Goal: Task Accomplishment & Management: Manage account settings

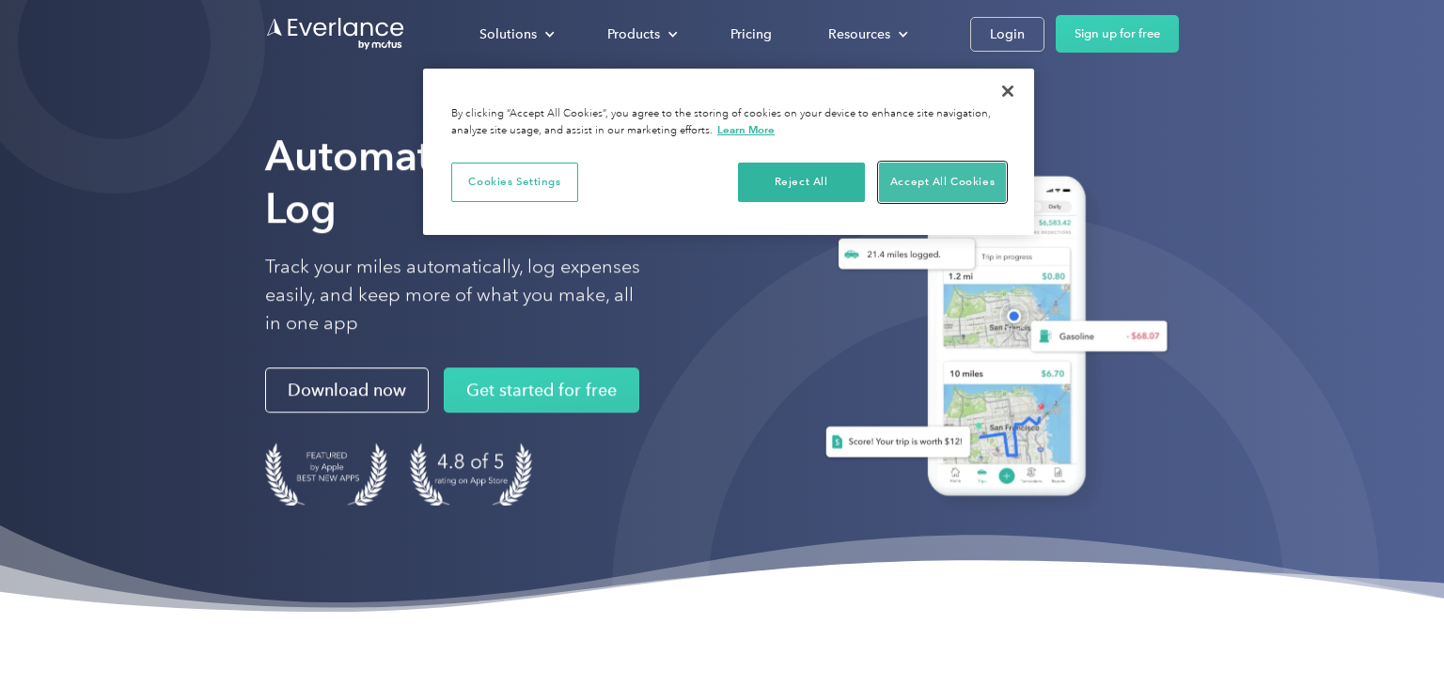
click at [923, 184] on button "Accept All Cookies" at bounding box center [942, 182] width 127 height 39
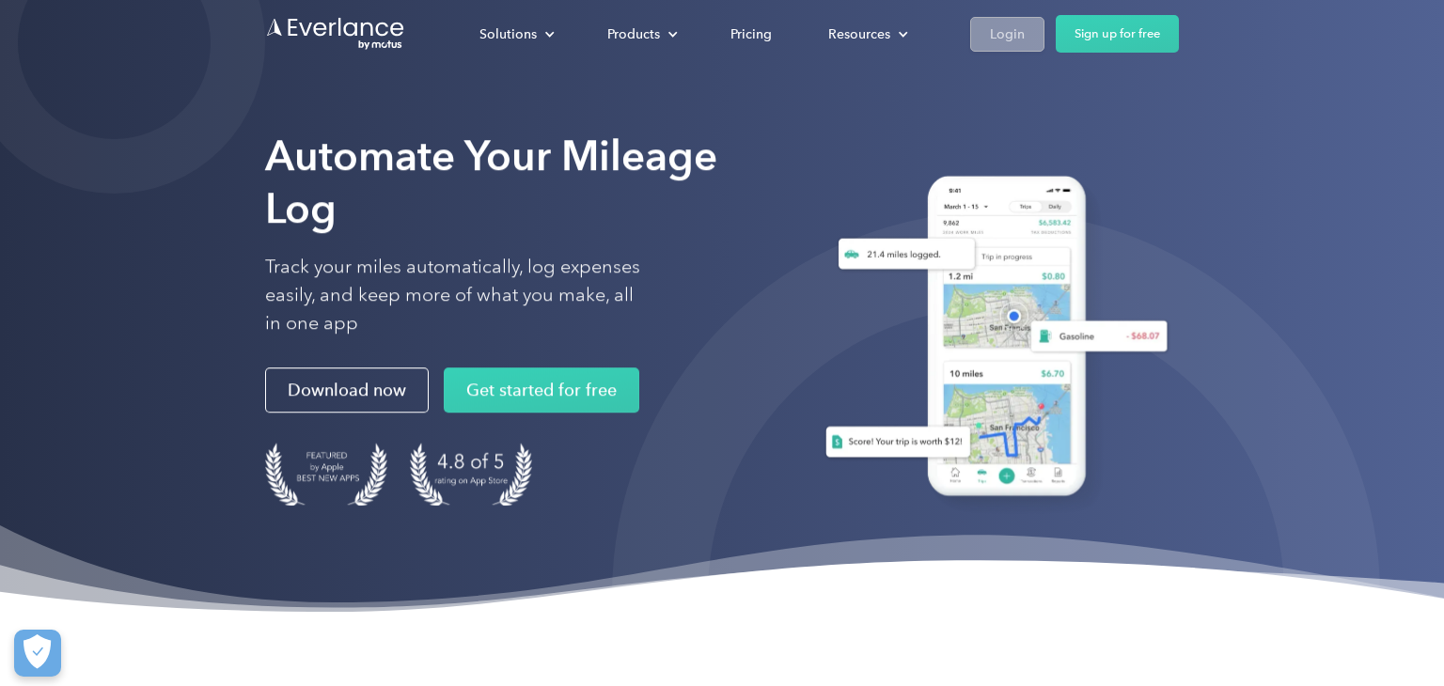
click at [990, 23] on div "Login" at bounding box center [1007, 34] width 35 height 23
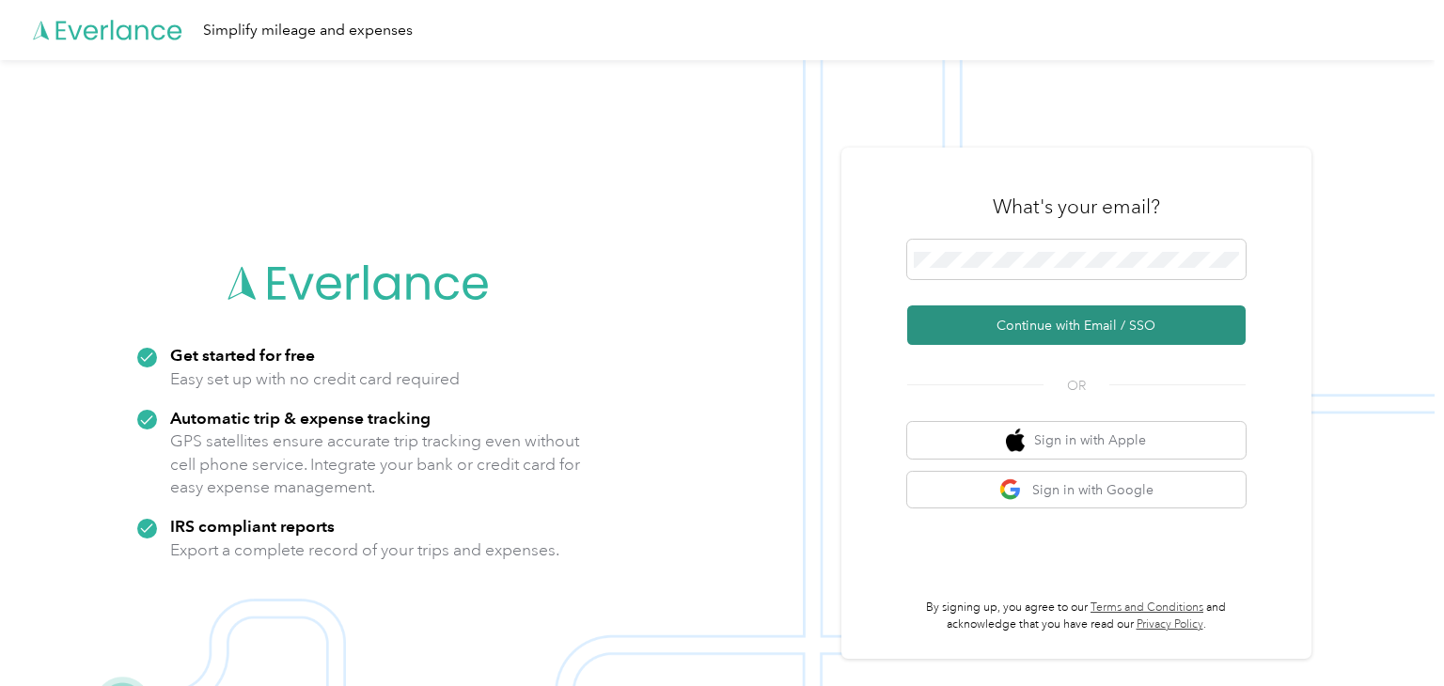
click at [1054, 330] on button "Continue with Email / SSO" at bounding box center [1076, 324] width 338 height 39
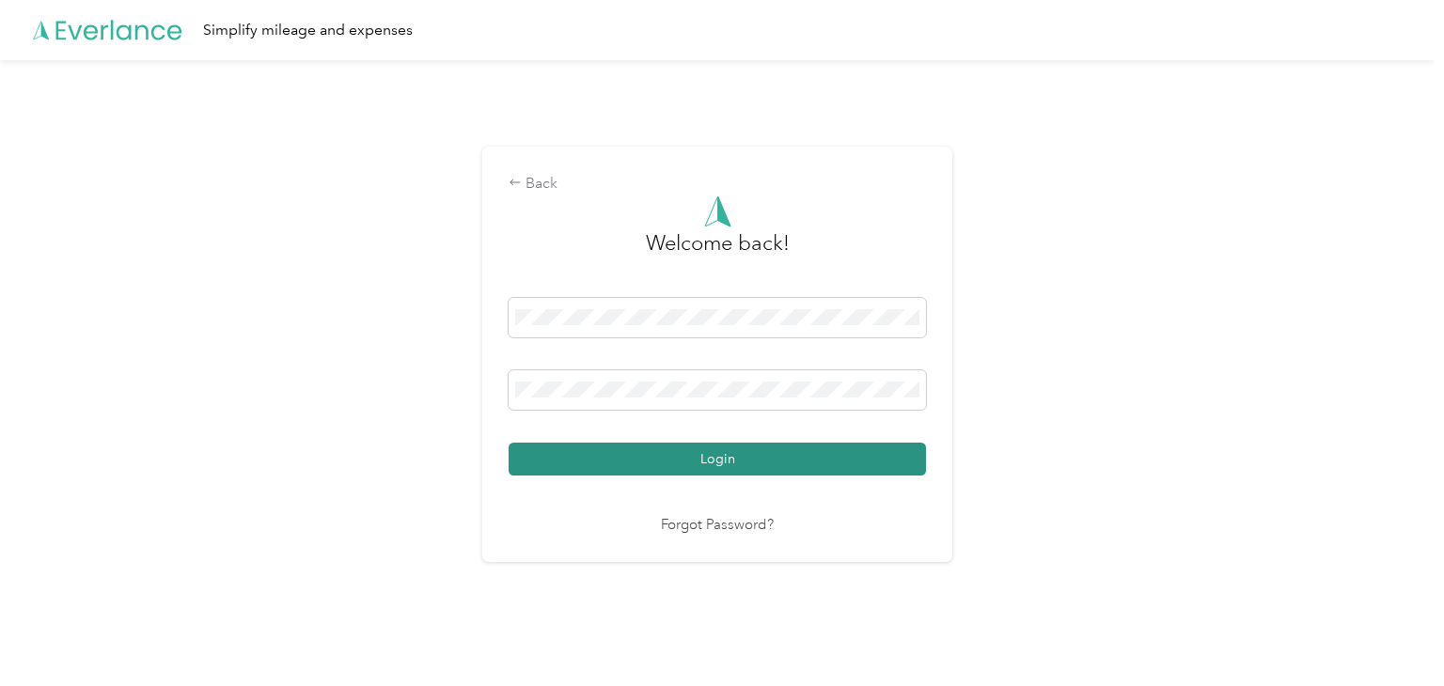
click at [796, 449] on button "Login" at bounding box center [716, 459] width 417 height 33
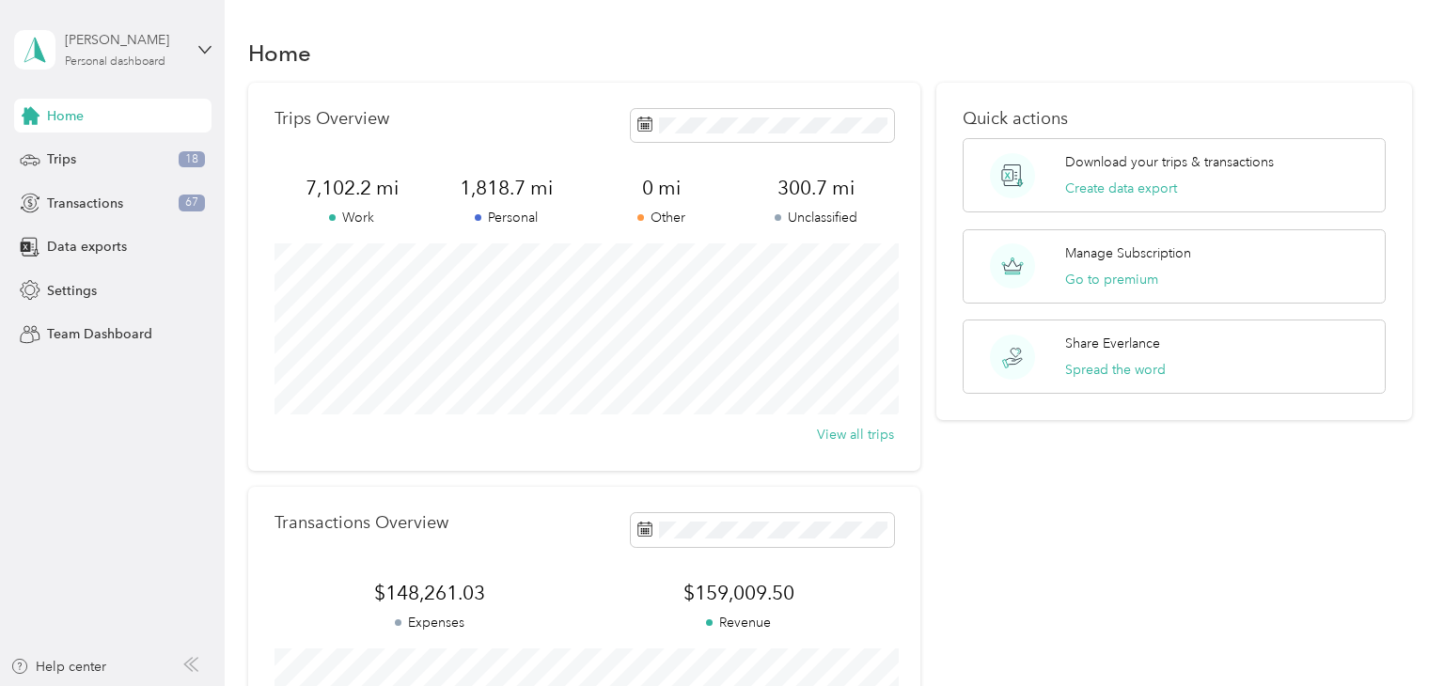
click at [157, 63] on div "Personal dashboard" at bounding box center [115, 61] width 101 height 11
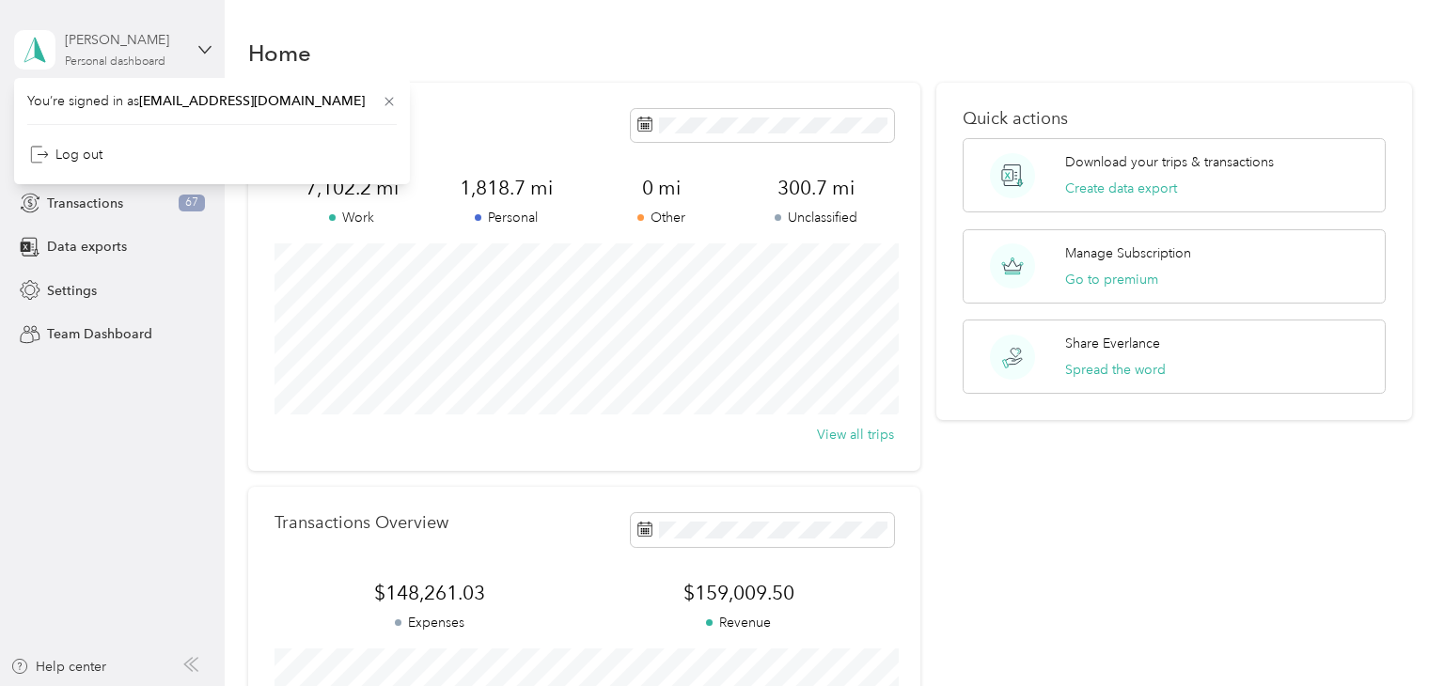
click at [157, 63] on div "Personal dashboard" at bounding box center [115, 61] width 101 height 11
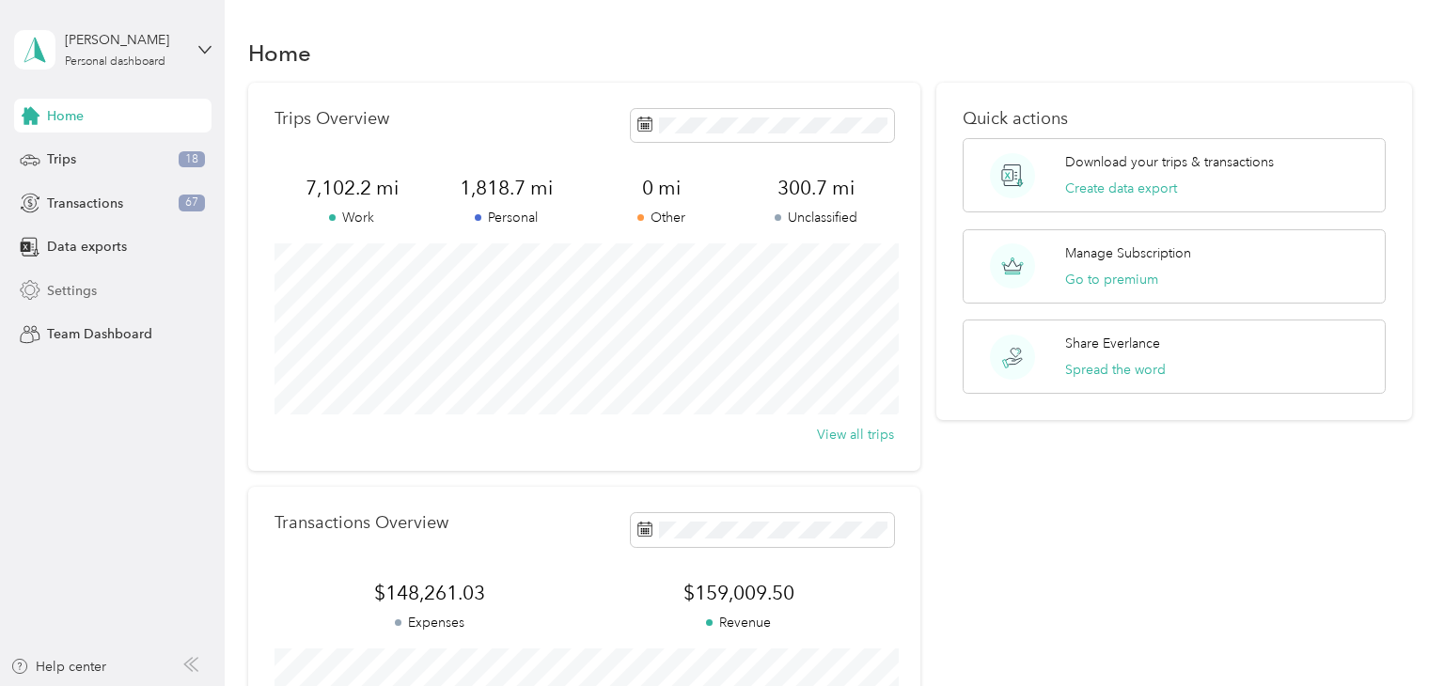
click at [76, 289] on span "Settings" at bounding box center [72, 291] width 50 height 20
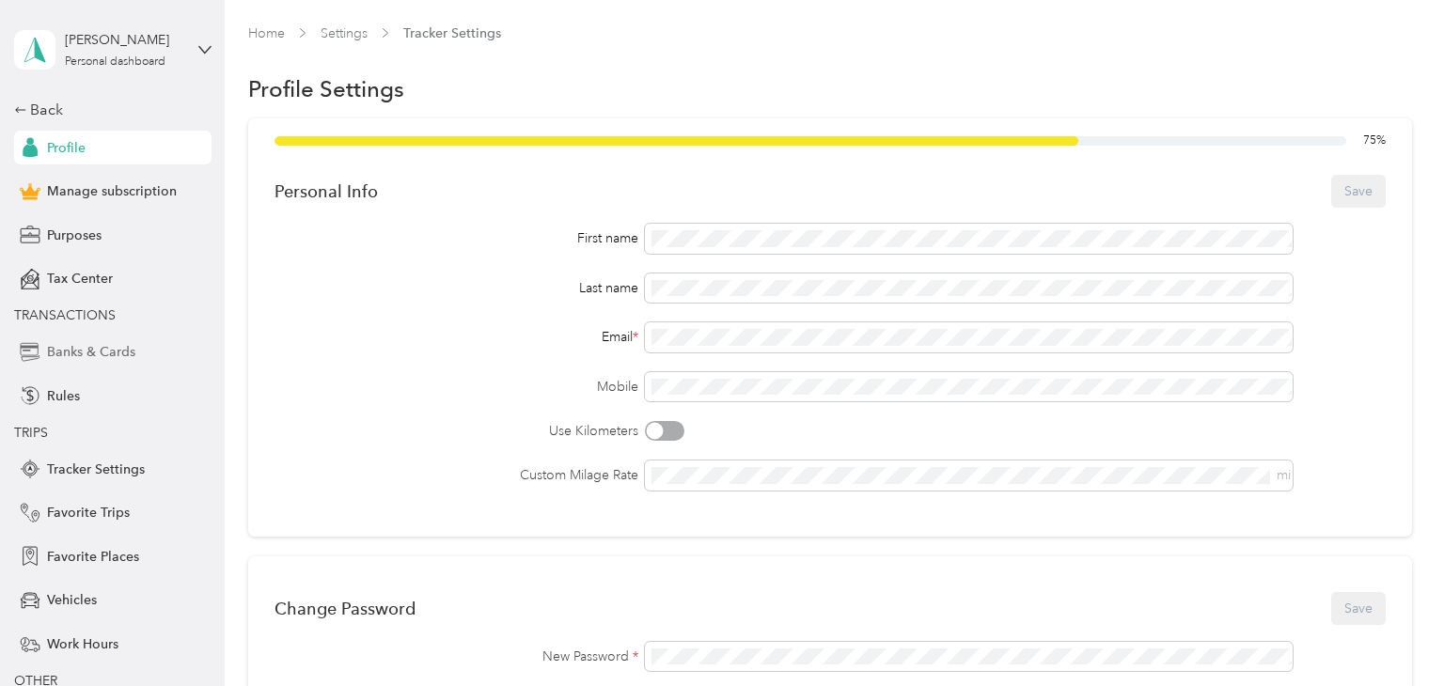
click at [86, 351] on span "Banks & Cards" at bounding box center [91, 352] width 88 height 20
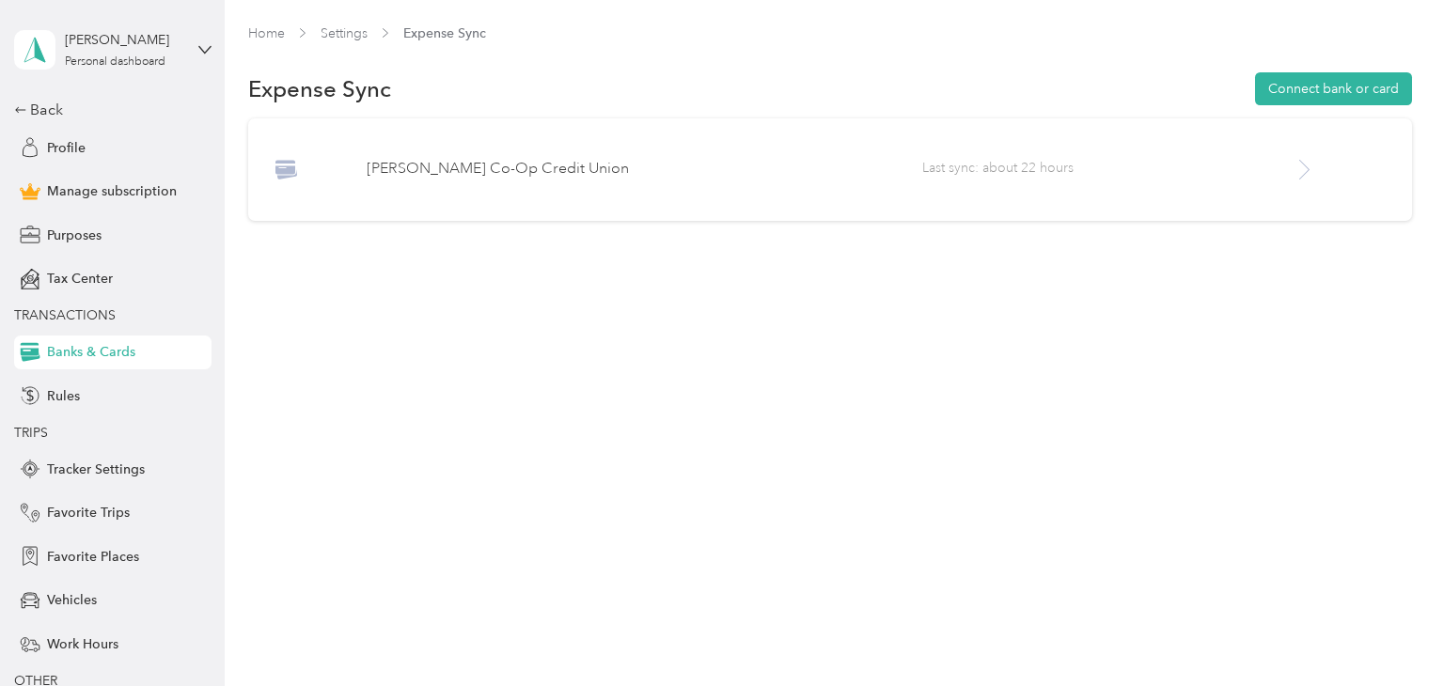
click at [534, 165] on p "[PERSON_NAME] Co-Op Credit Union" at bounding box center [644, 169] width 555 height 23
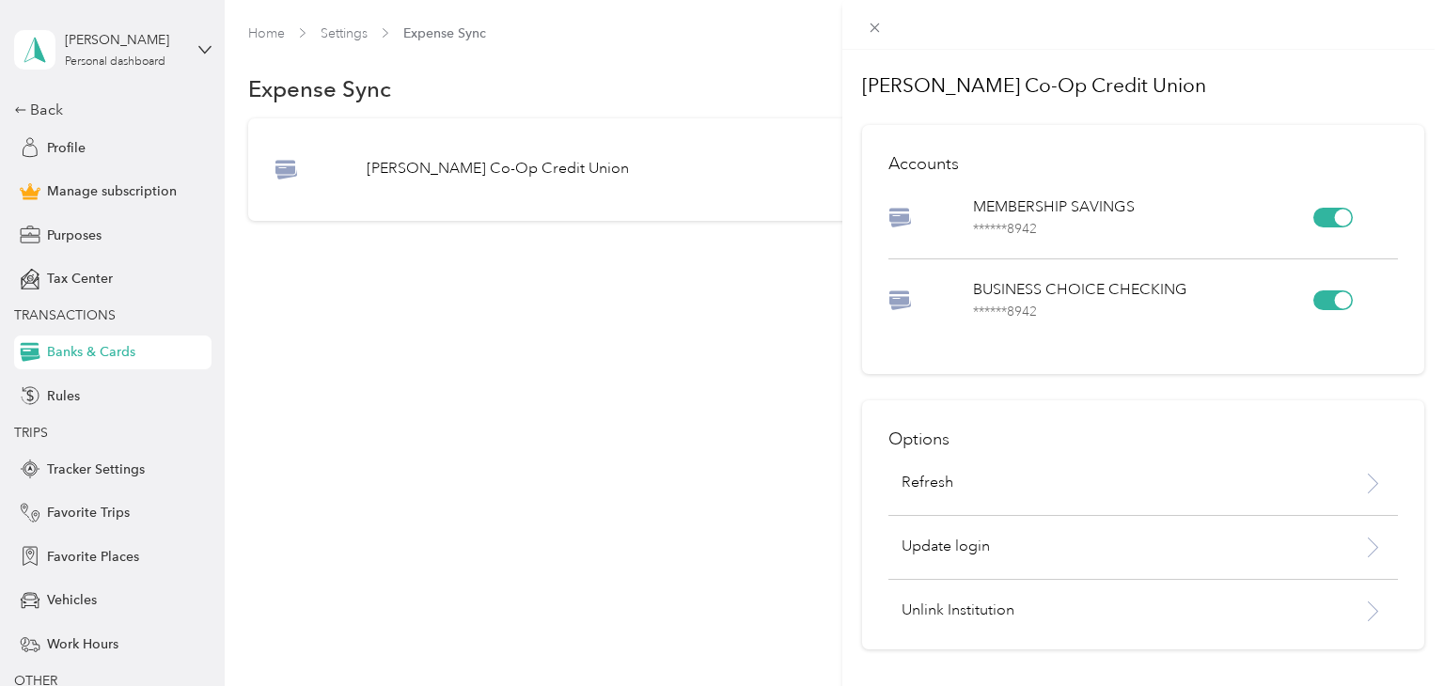
click at [65, 148] on div "[PERSON_NAME] Co-Op Credit Union Accounts MEMBERSHIP SAVINGS ****** 8942 BUSINE…" at bounding box center [722, 343] width 1444 height 686
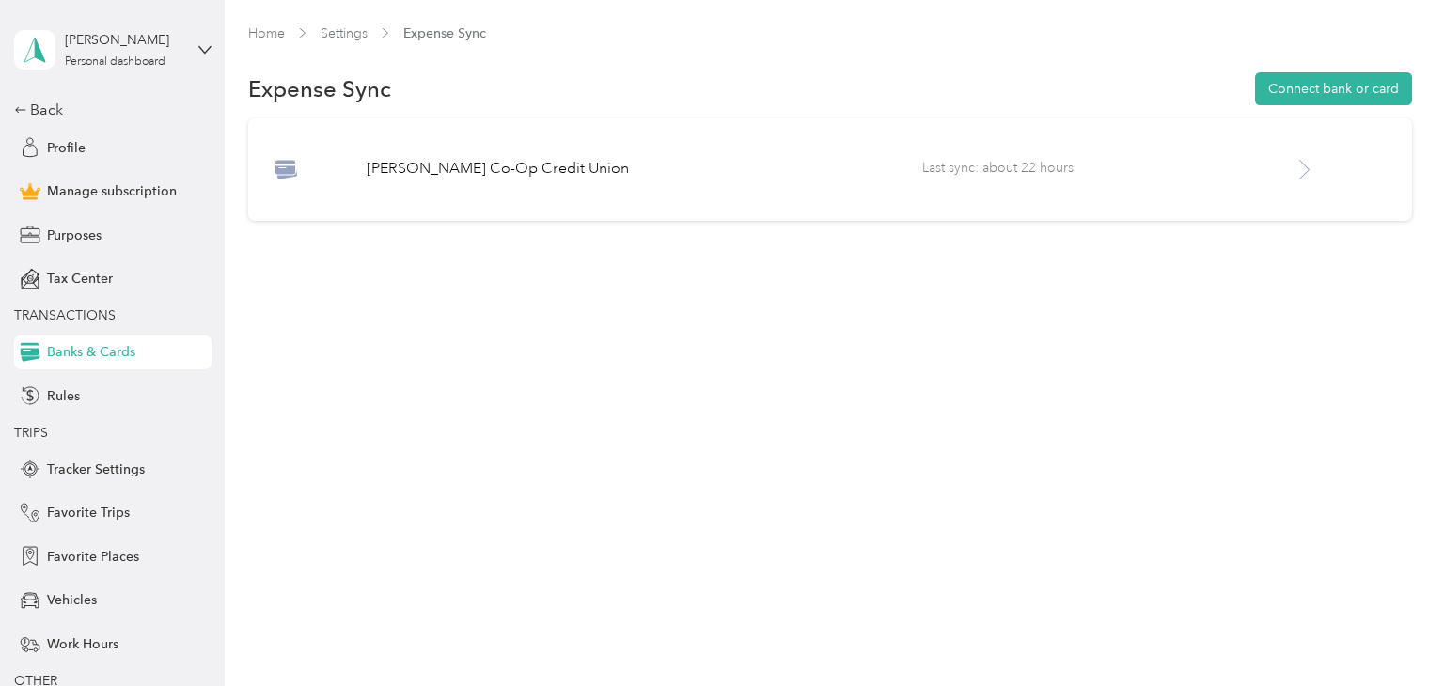
click at [65, 148] on span "Profile" at bounding box center [66, 148] width 39 height 20
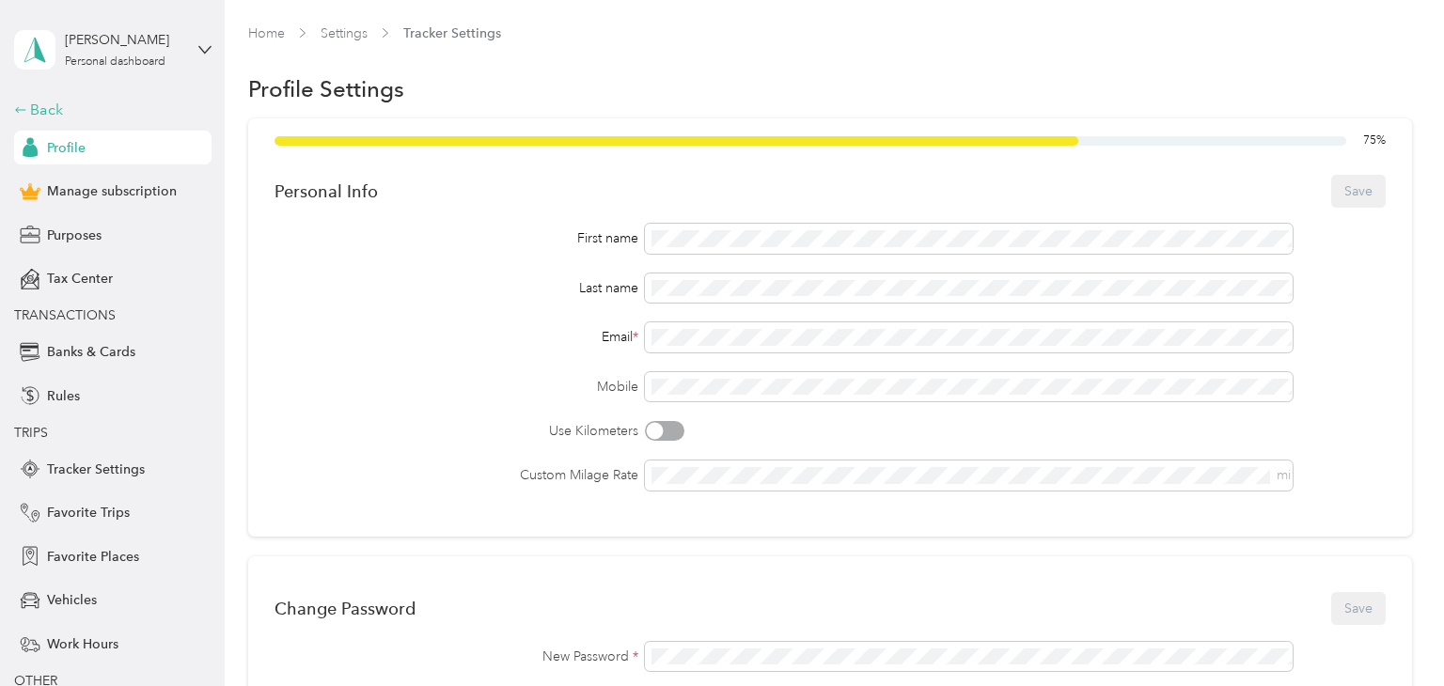
click at [45, 102] on div "Back" at bounding box center [108, 110] width 188 height 23
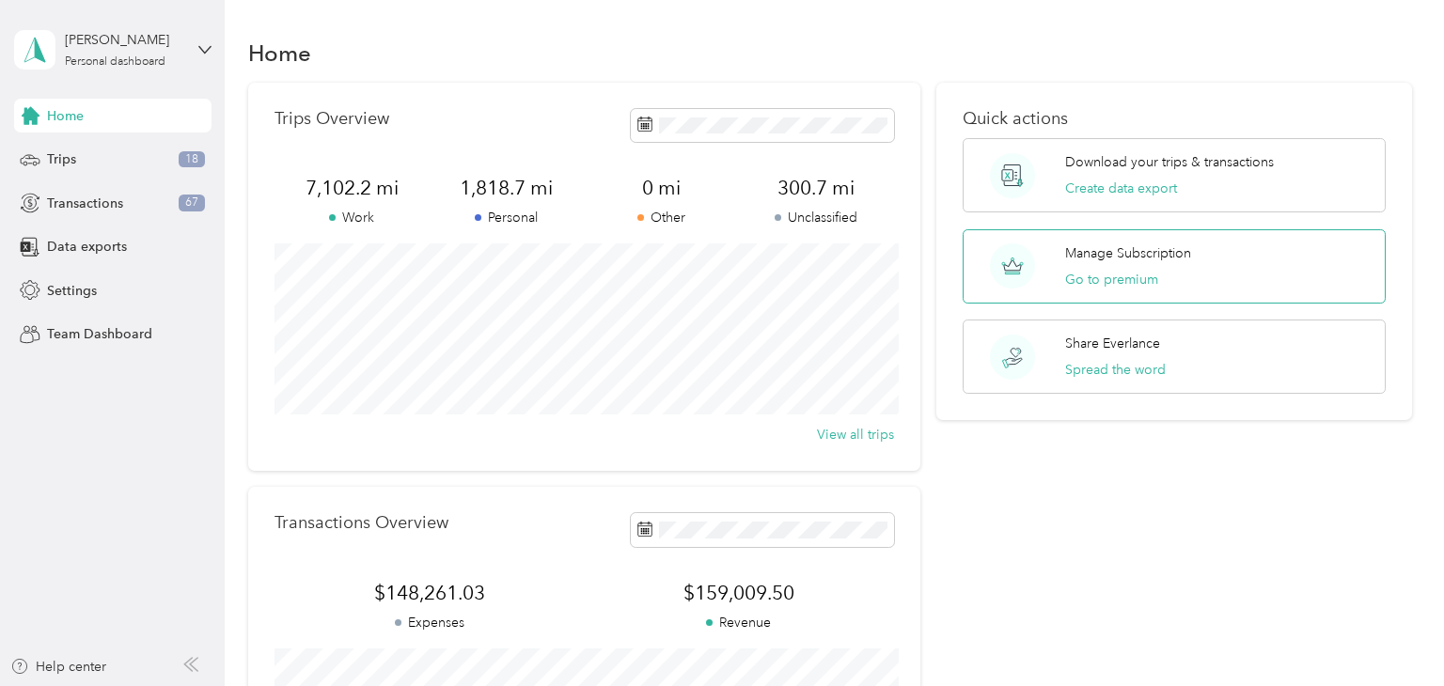
click at [1135, 255] on p "Manage Subscription" at bounding box center [1128, 253] width 126 height 20
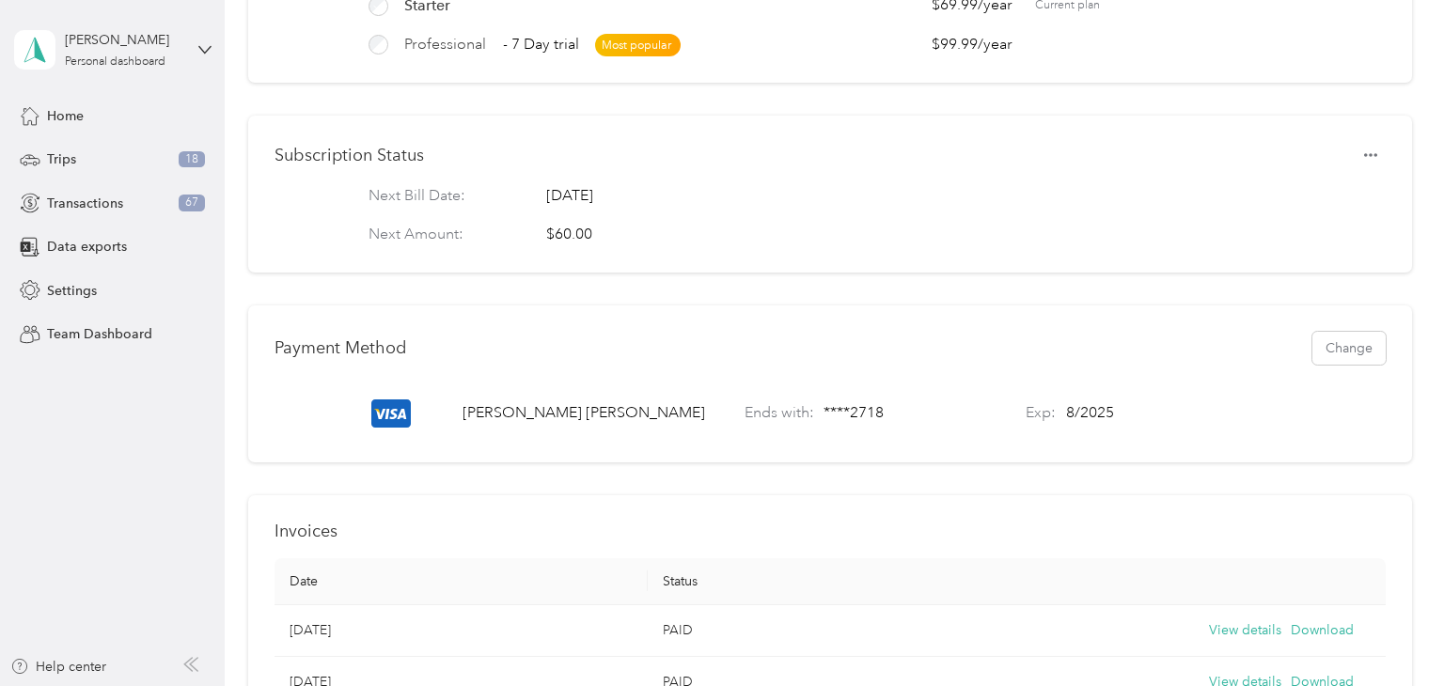
scroll to position [281, 0]
click at [1367, 348] on button "Change" at bounding box center [1348, 347] width 73 height 33
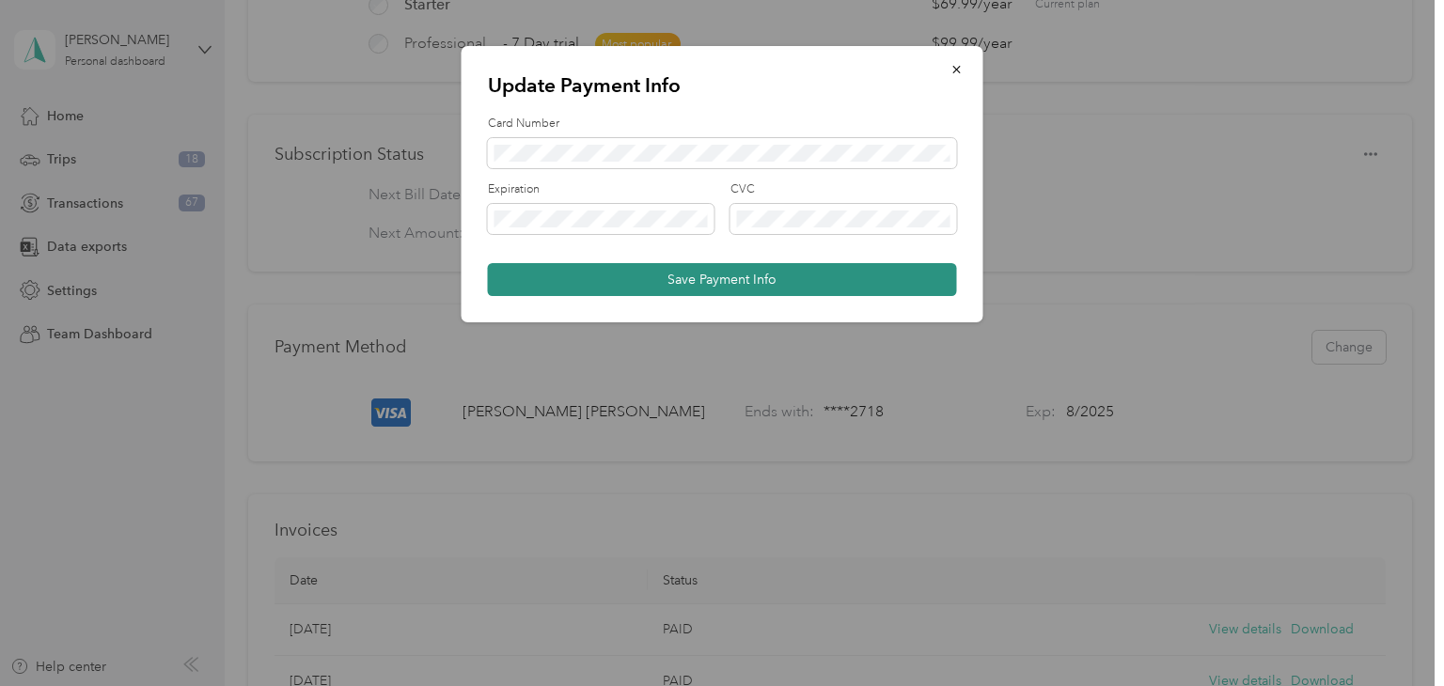
click at [729, 289] on button "Save Payment Info" at bounding box center [722, 279] width 469 height 33
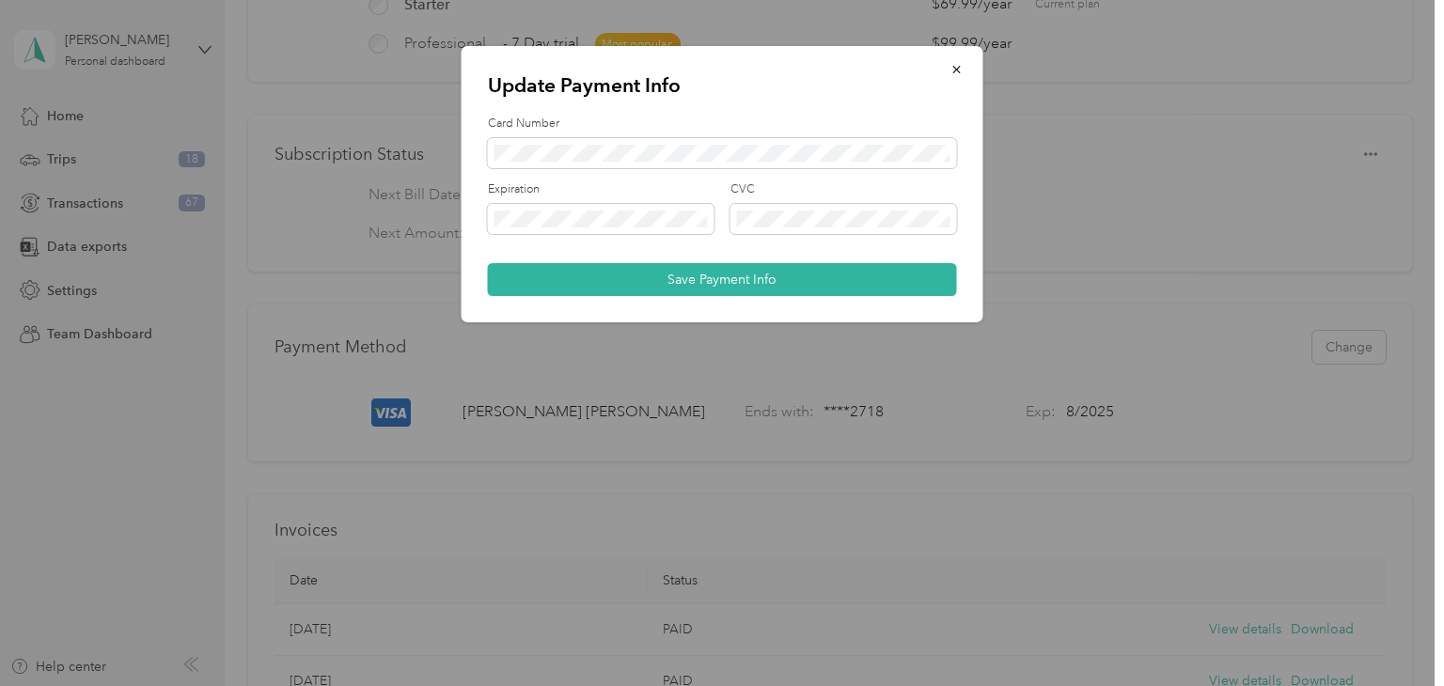
click at [515, 243] on div "Expiration CVC" at bounding box center [722, 214] width 469 height 66
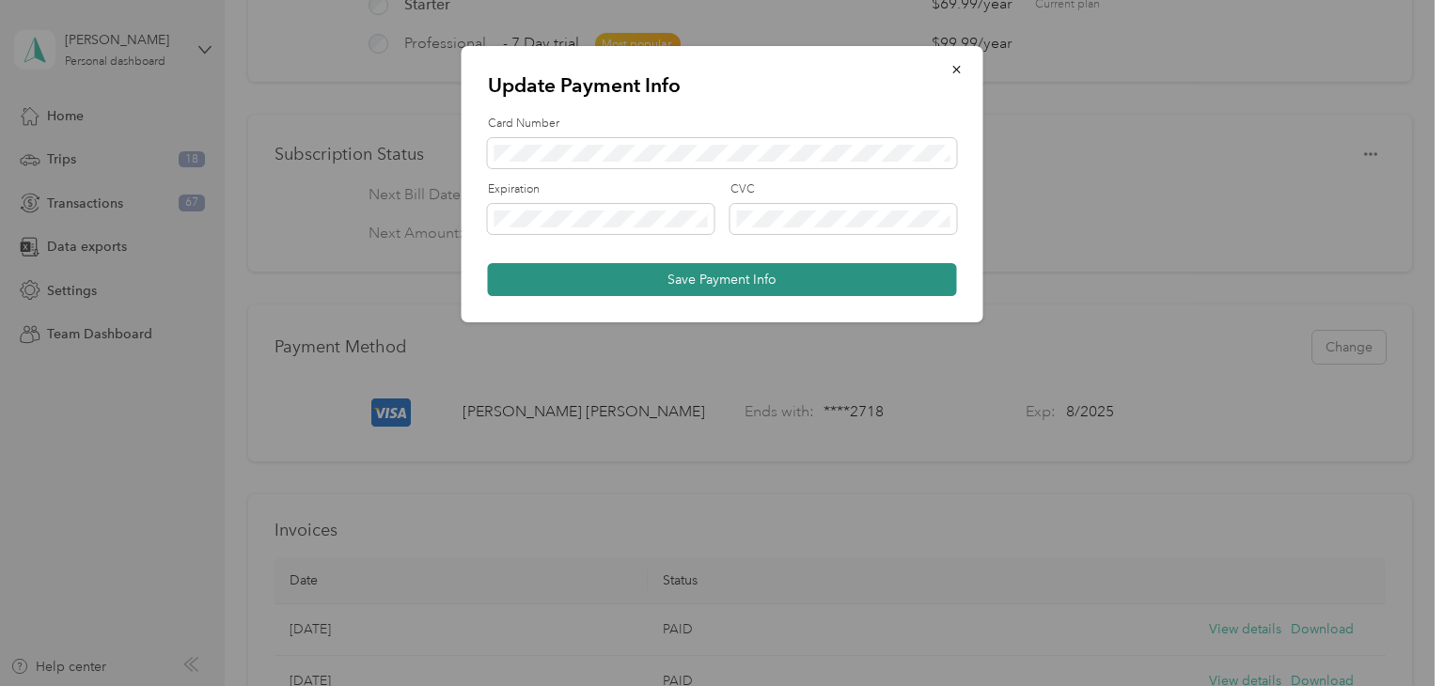
click at [693, 279] on button "Save Payment Info" at bounding box center [722, 279] width 469 height 33
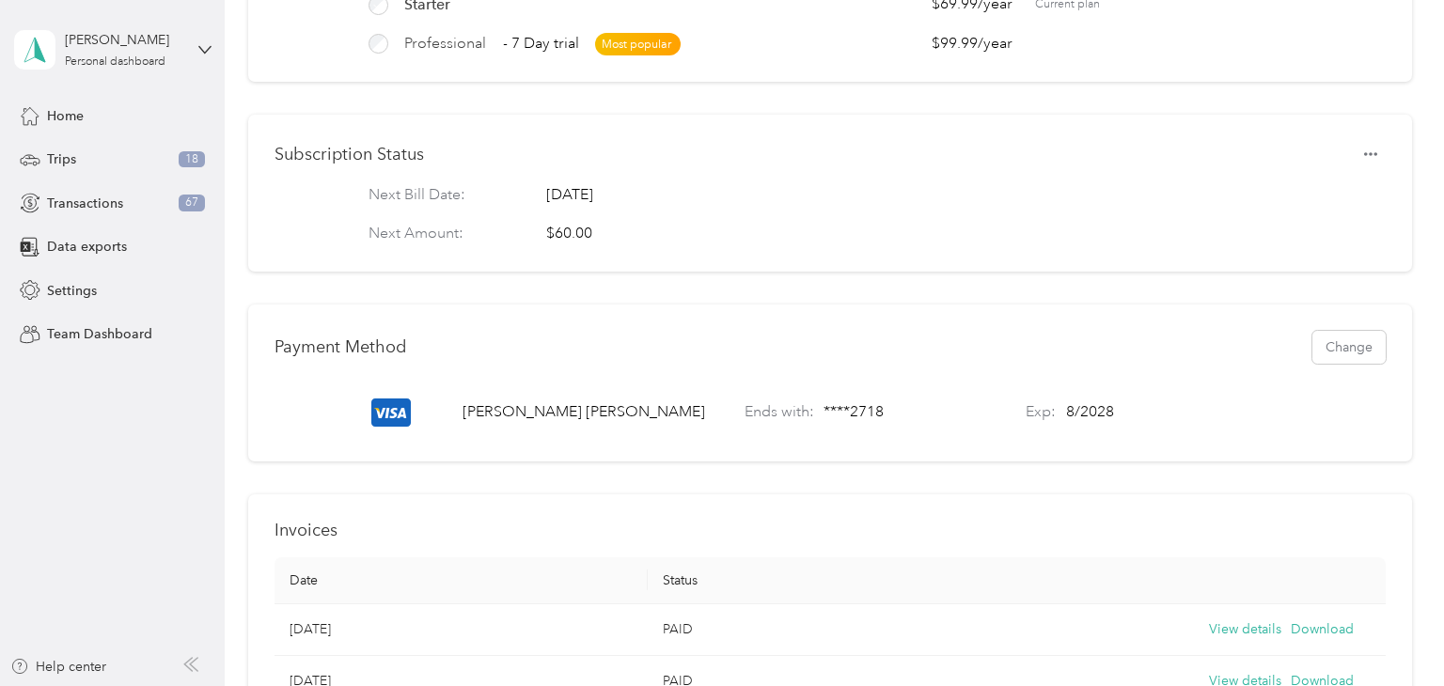
scroll to position [0, 0]
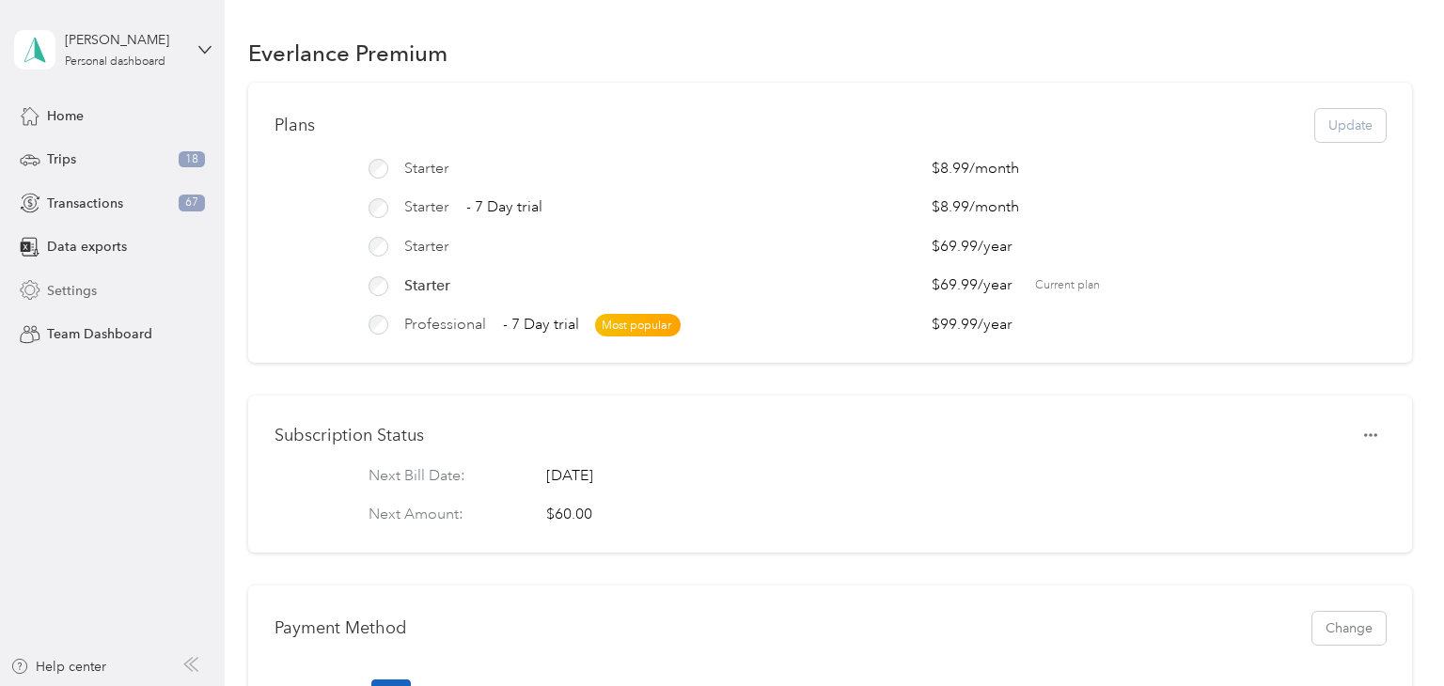
click at [102, 289] on div "Settings" at bounding box center [112, 290] width 197 height 34
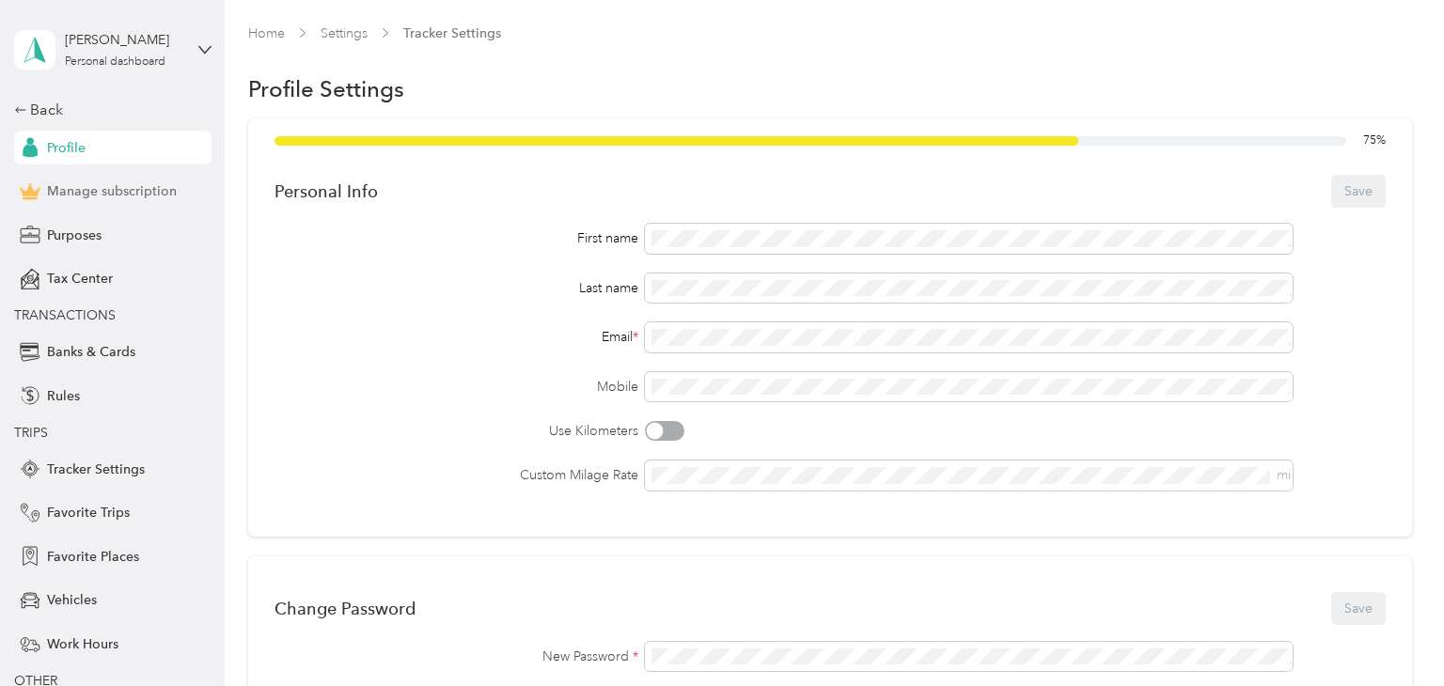
click at [125, 192] on span "Manage subscription" at bounding box center [112, 191] width 130 height 20
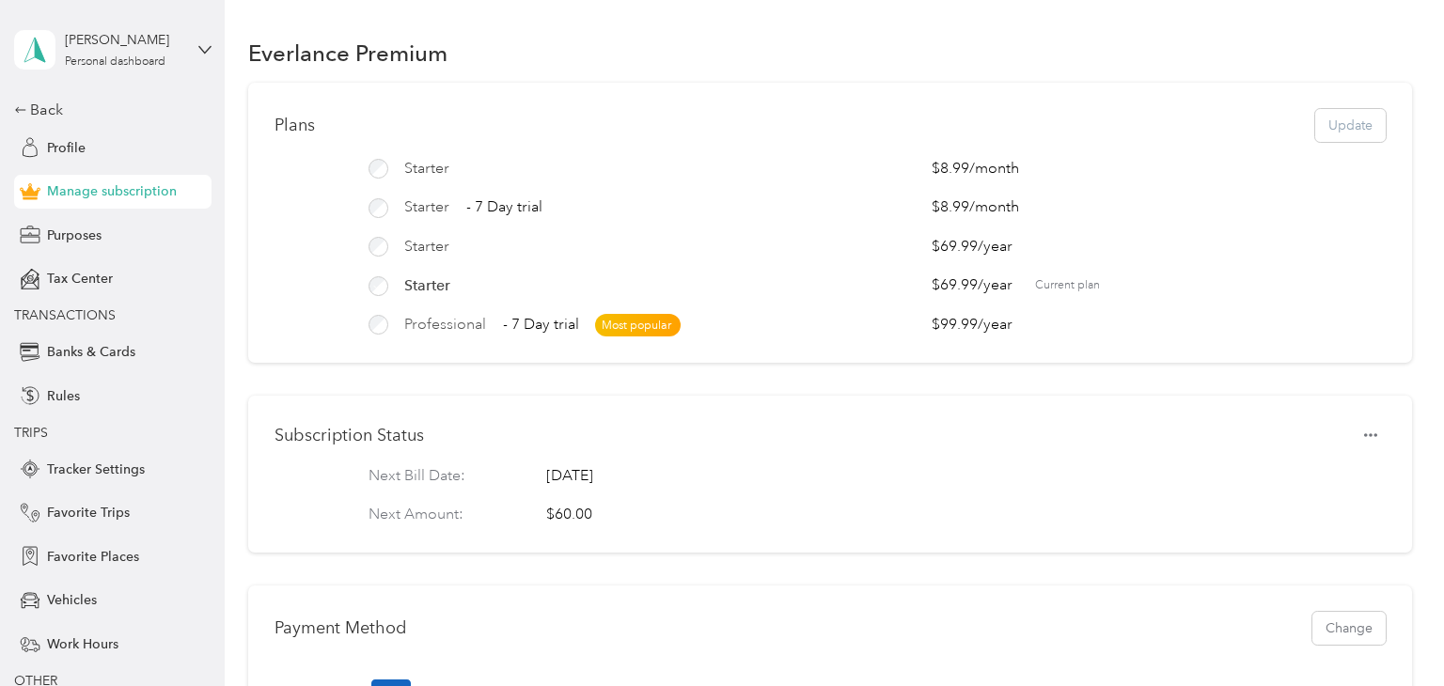
click at [439, 326] on span "Professional" at bounding box center [445, 325] width 82 height 23
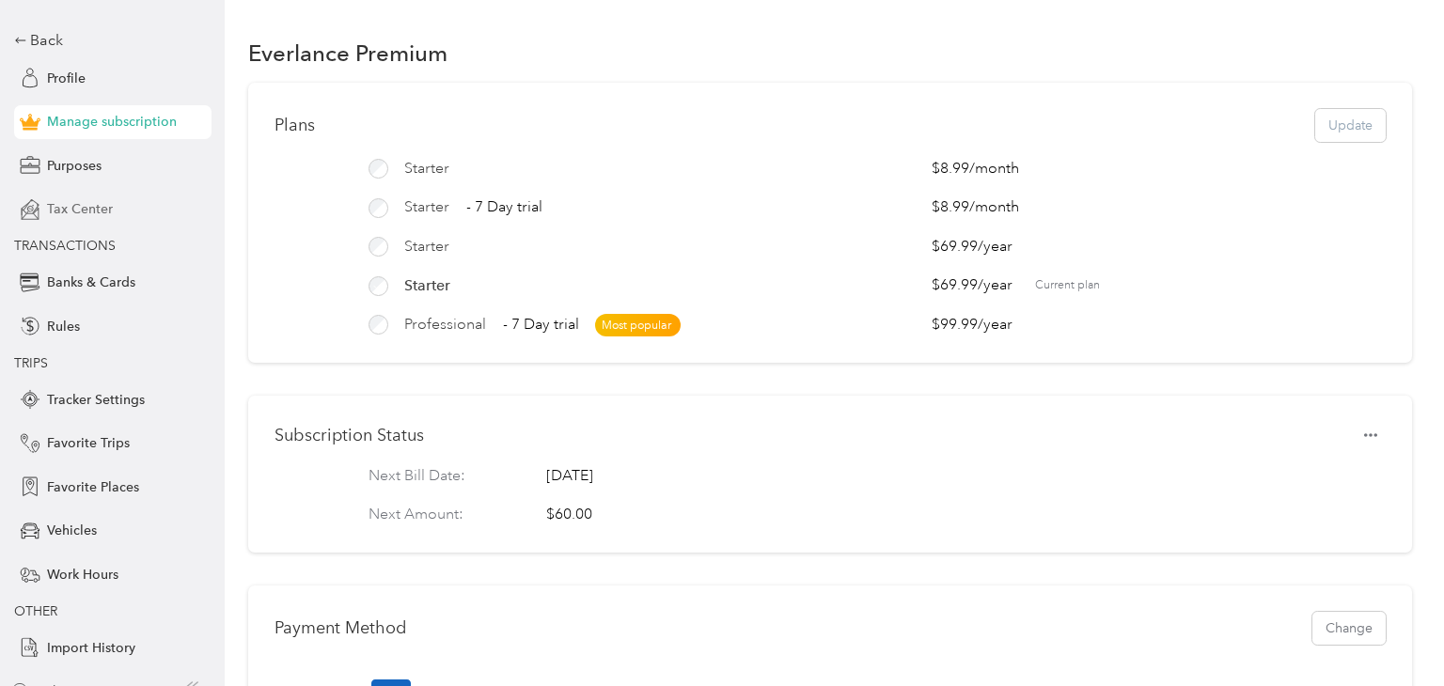
scroll to position [94, 0]
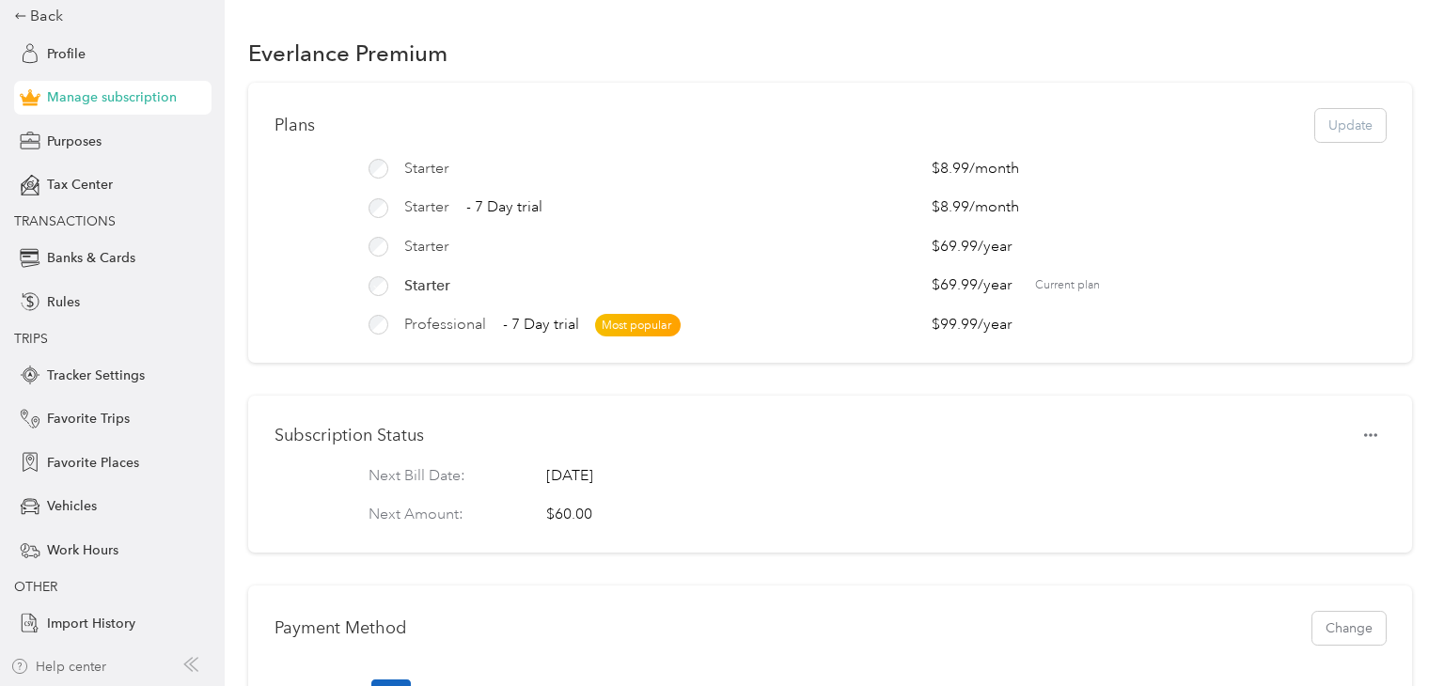
click at [77, 665] on div "Help center" at bounding box center [58, 667] width 96 height 20
click at [115, 261] on span "Banks & Cards" at bounding box center [91, 258] width 88 height 20
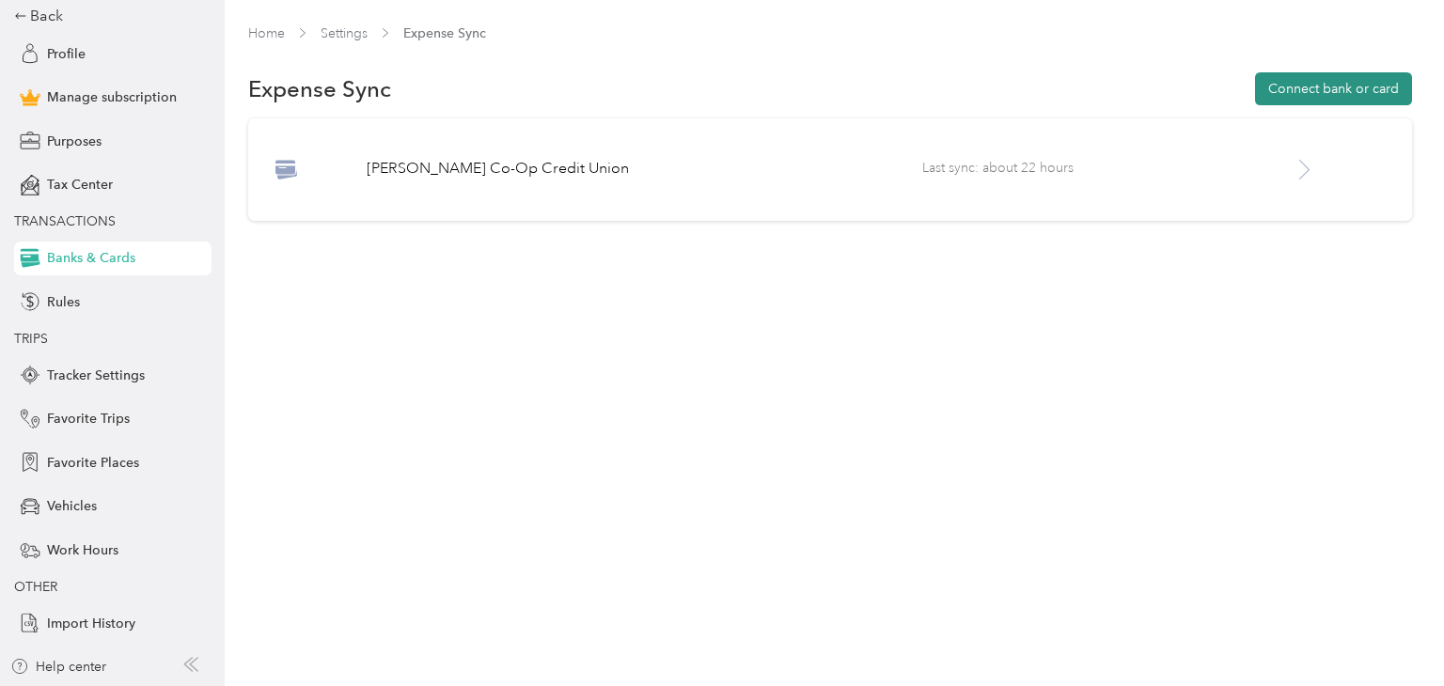
click at [1325, 86] on button "Connect bank or card" at bounding box center [1333, 88] width 157 height 33
click at [503, 173] on p "[PERSON_NAME] Co-Op Credit Union" at bounding box center [644, 169] width 555 height 23
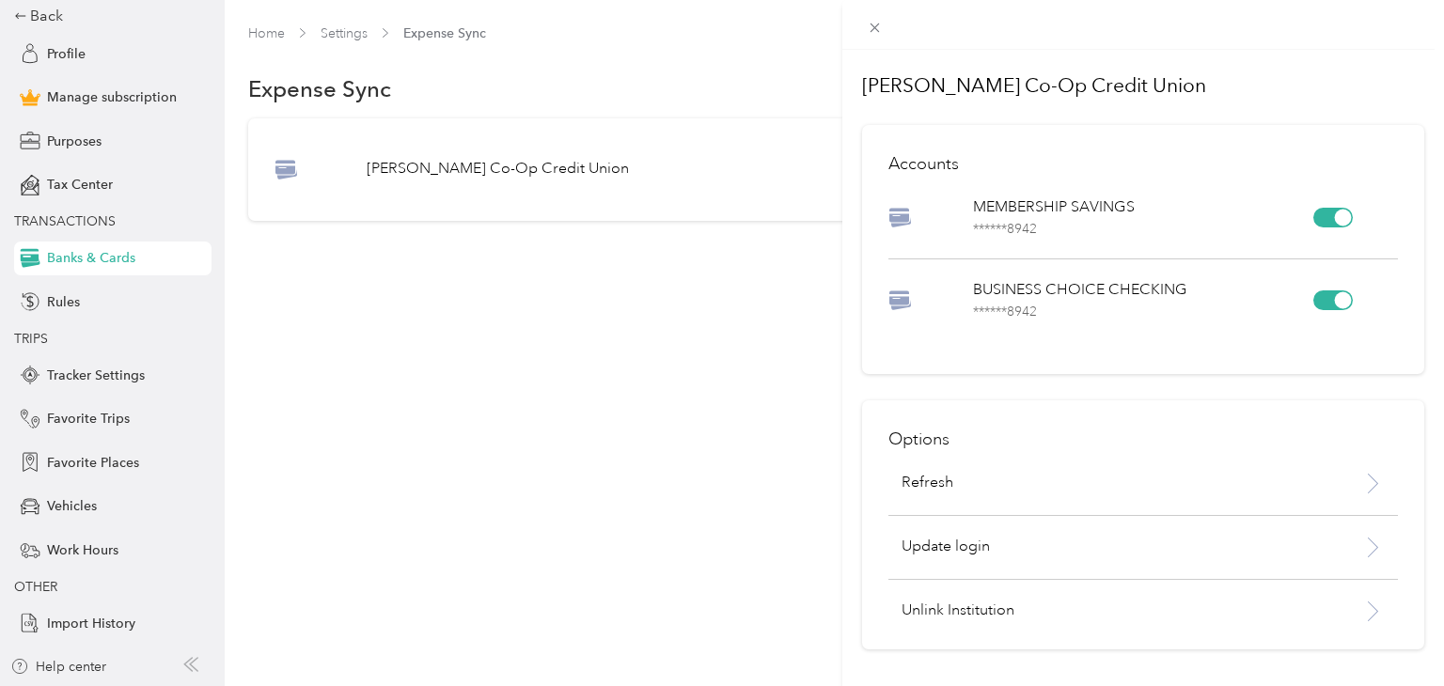
click at [1041, 293] on p "BUSINESS CHOICE CHECKING ****** 8942" at bounding box center [1142, 300] width 339 height 42
click at [149, 262] on div "[PERSON_NAME] Co-Op Credit Union Accounts MEMBERSHIP SAVINGS ****** 8942 BUSINE…" at bounding box center [722, 343] width 1444 height 686
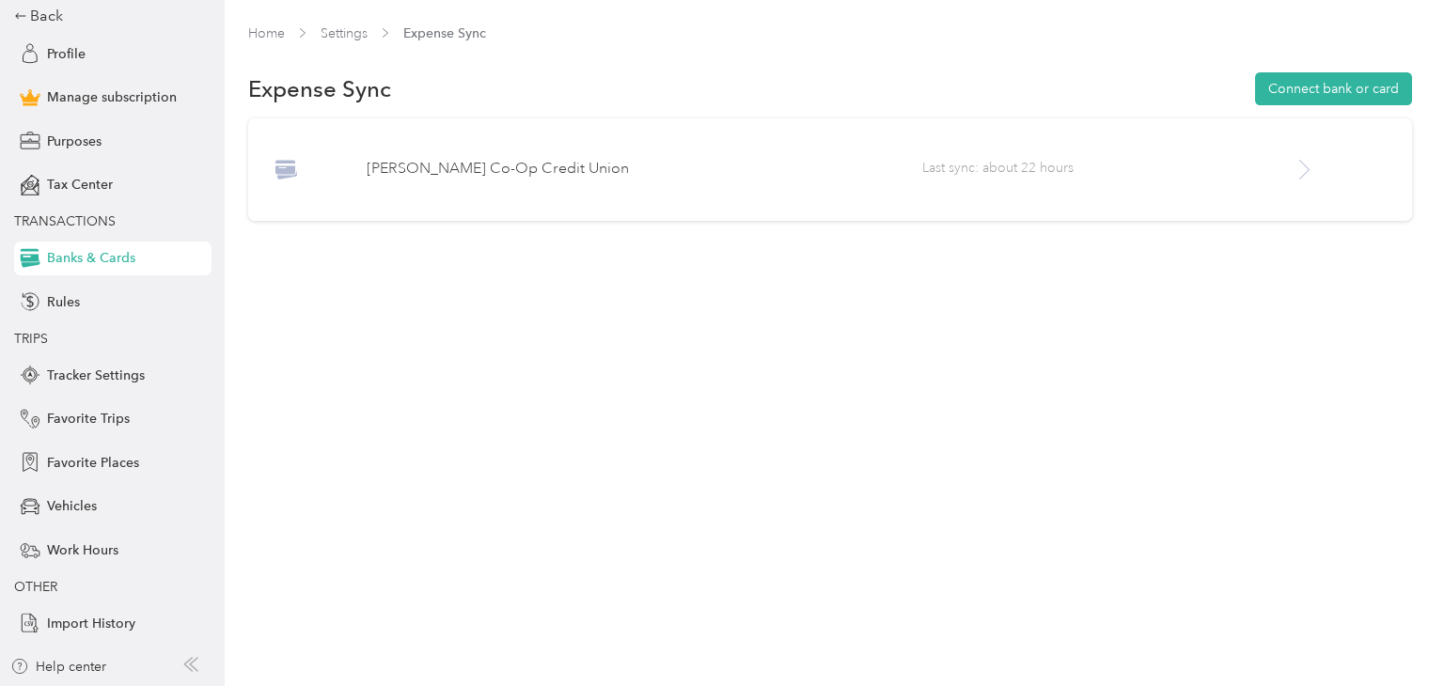
click at [1316, 174] on icon at bounding box center [1303, 169] width 23 height 23
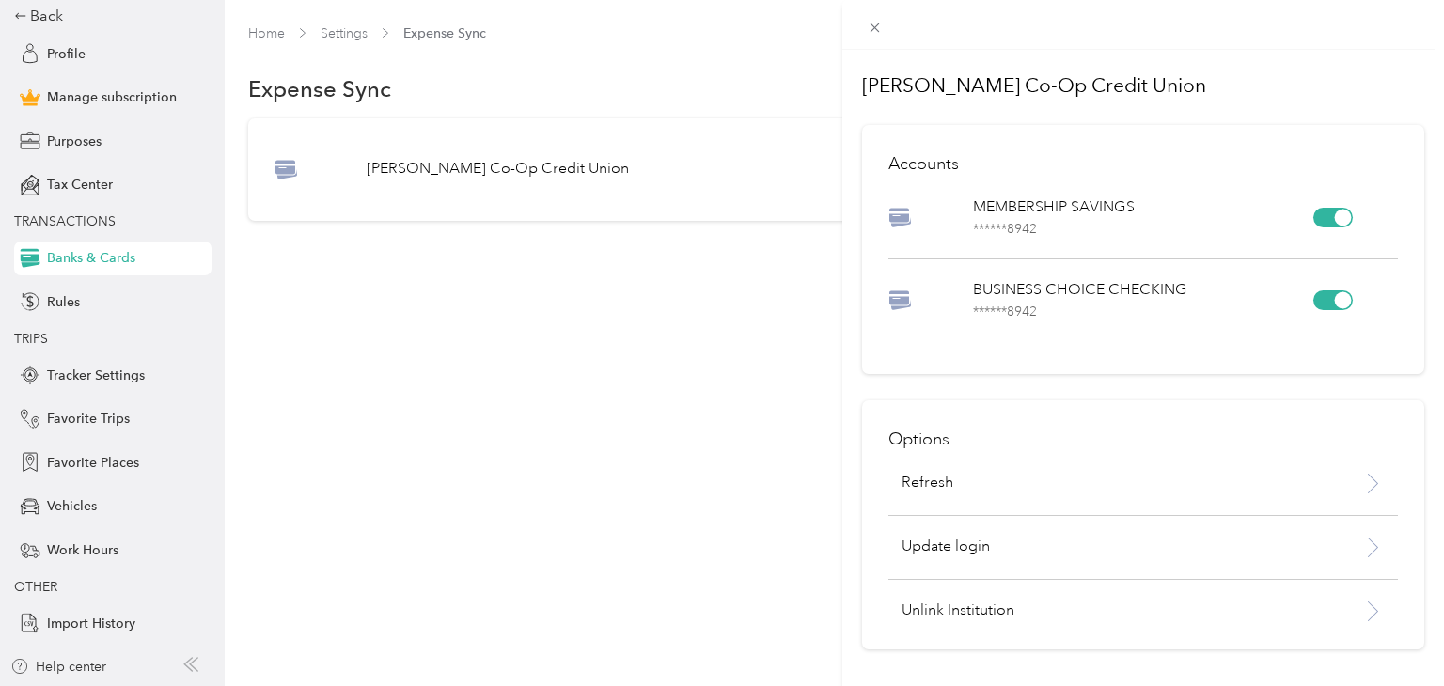
click at [303, 26] on div "[PERSON_NAME] Co-Op Credit Union Accounts MEMBERSHIP SAVINGS ****** 8942 BUSINE…" at bounding box center [722, 343] width 1444 height 686
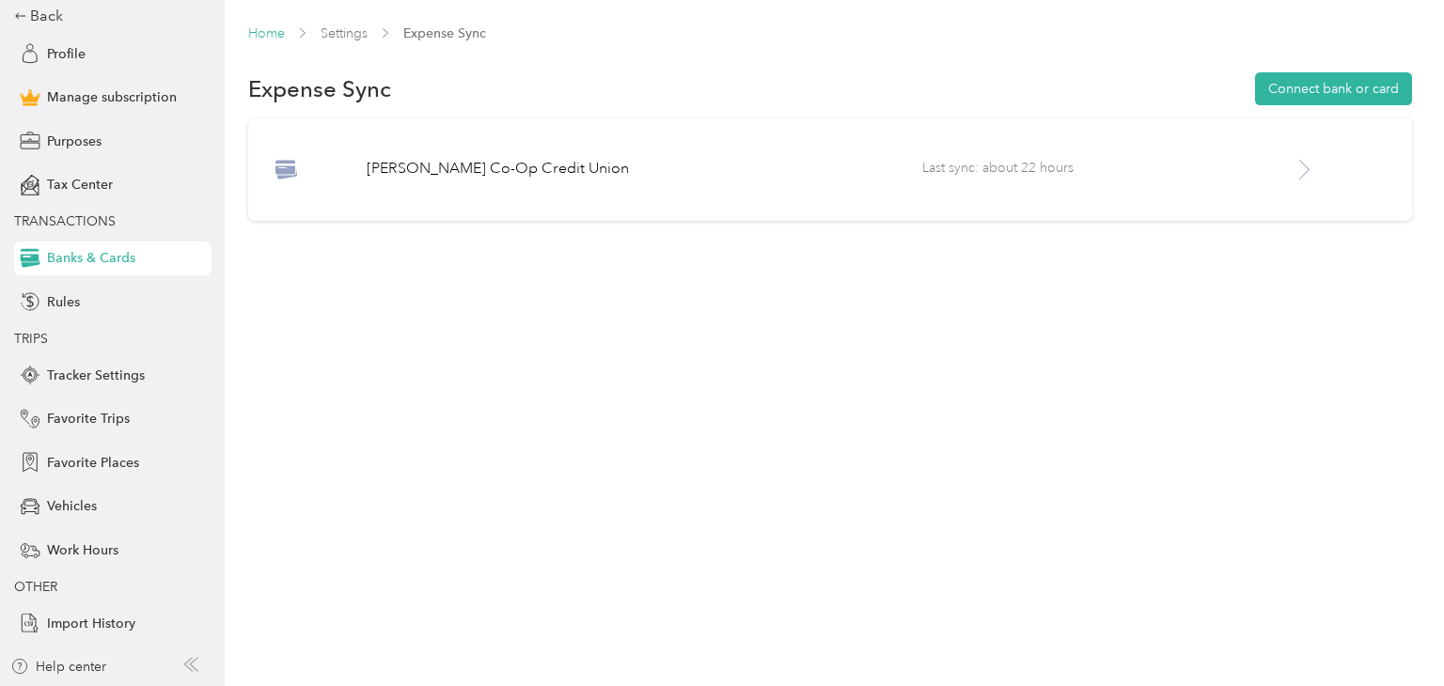
click at [259, 32] on link "Home" at bounding box center [266, 33] width 37 height 16
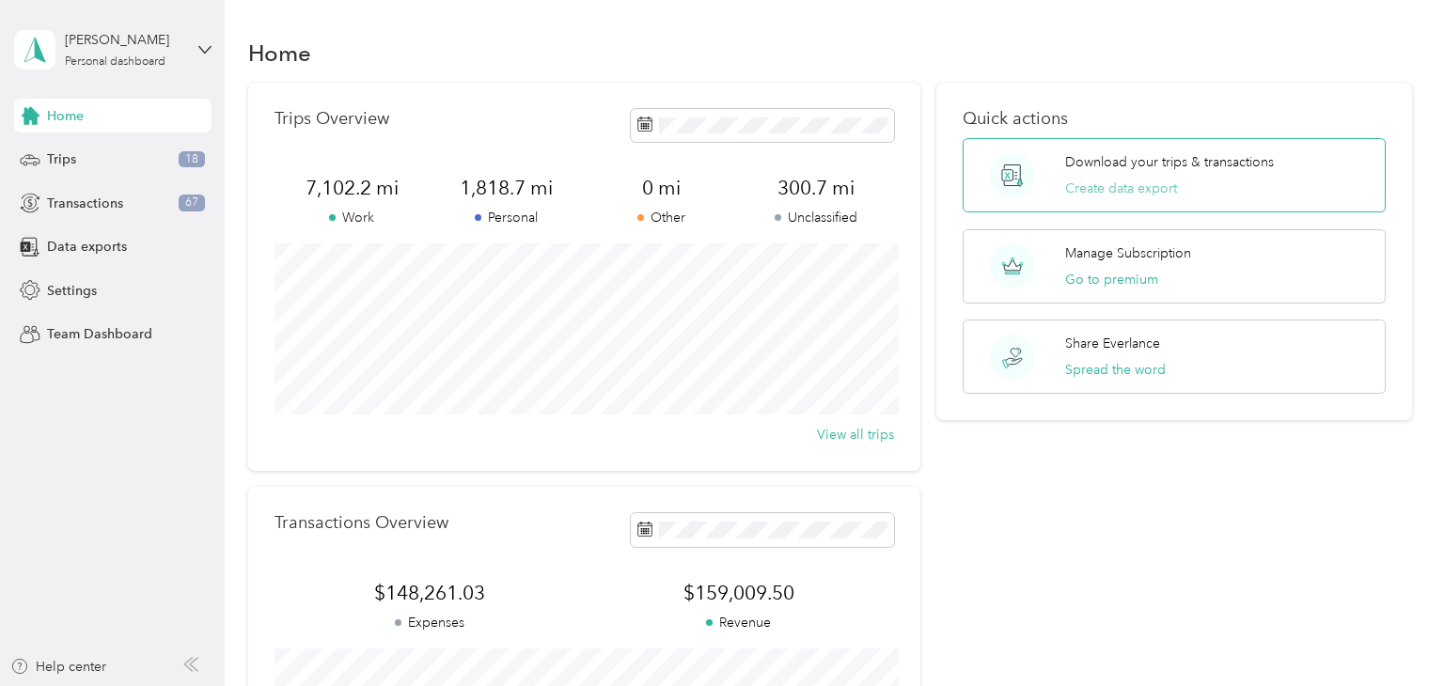
click at [1117, 186] on button "Create data export" at bounding box center [1121, 189] width 112 height 20
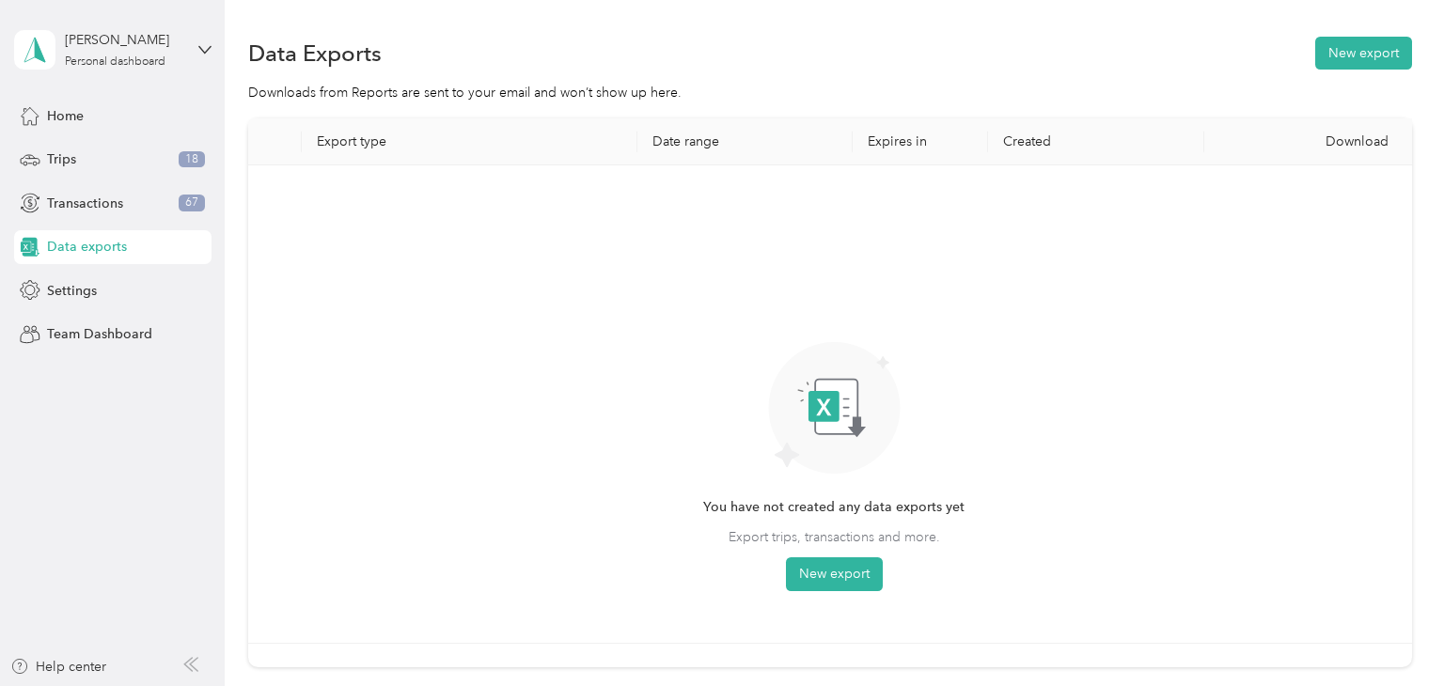
click at [697, 145] on th "Date range" at bounding box center [745, 141] width 216 height 47
click at [699, 144] on th "Date range" at bounding box center [745, 141] width 216 height 47
click at [1363, 50] on button "New export" at bounding box center [1363, 53] width 97 height 33
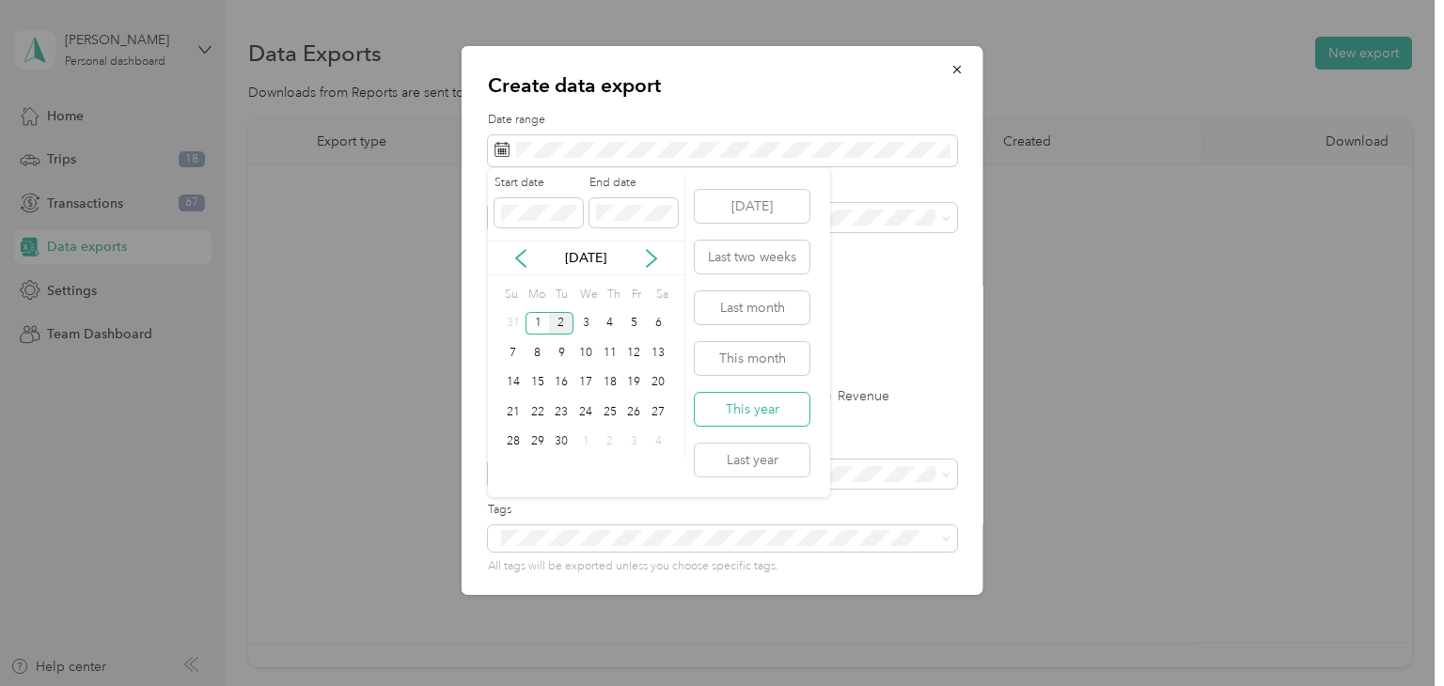
click at [774, 406] on button "This year" at bounding box center [752, 409] width 115 height 33
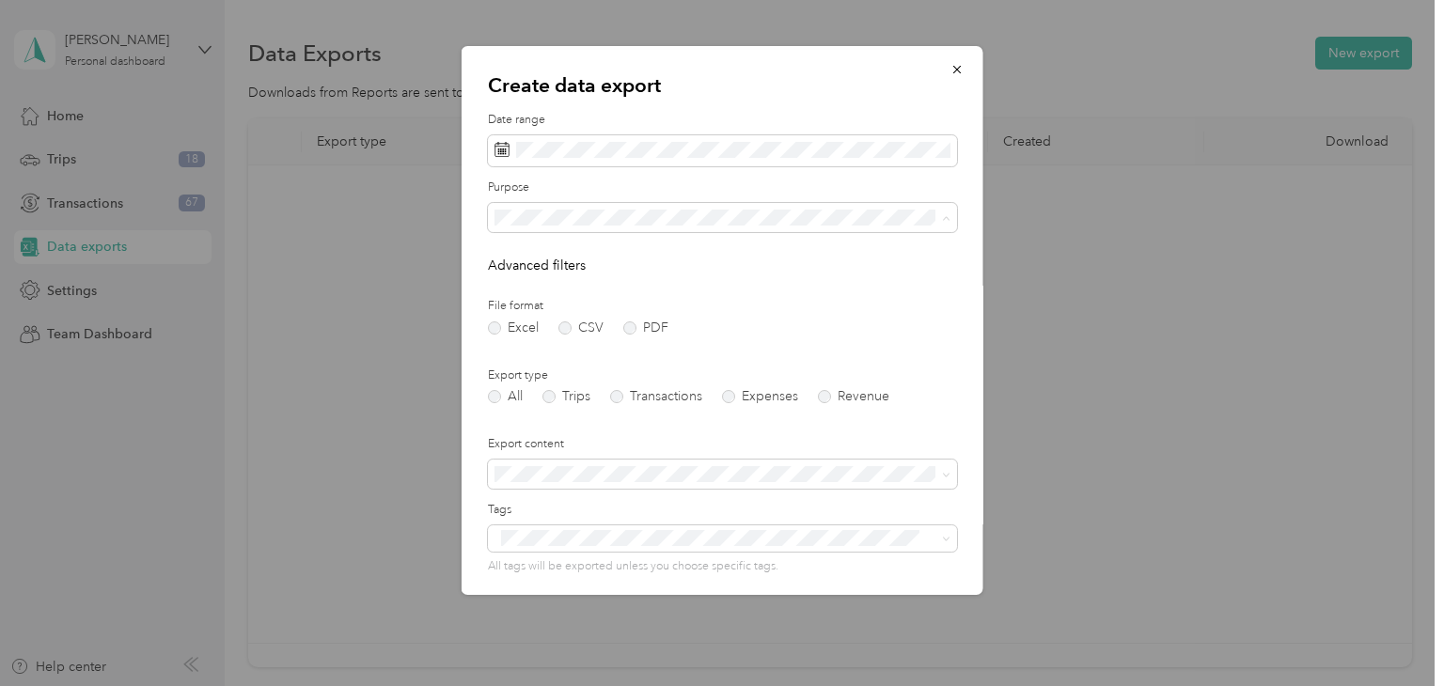
click at [586, 258] on div "All" at bounding box center [722, 251] width 443 height 20
click at [619, 397] on label "Transactions" at bounding box center [656, 396] width 92 height 13
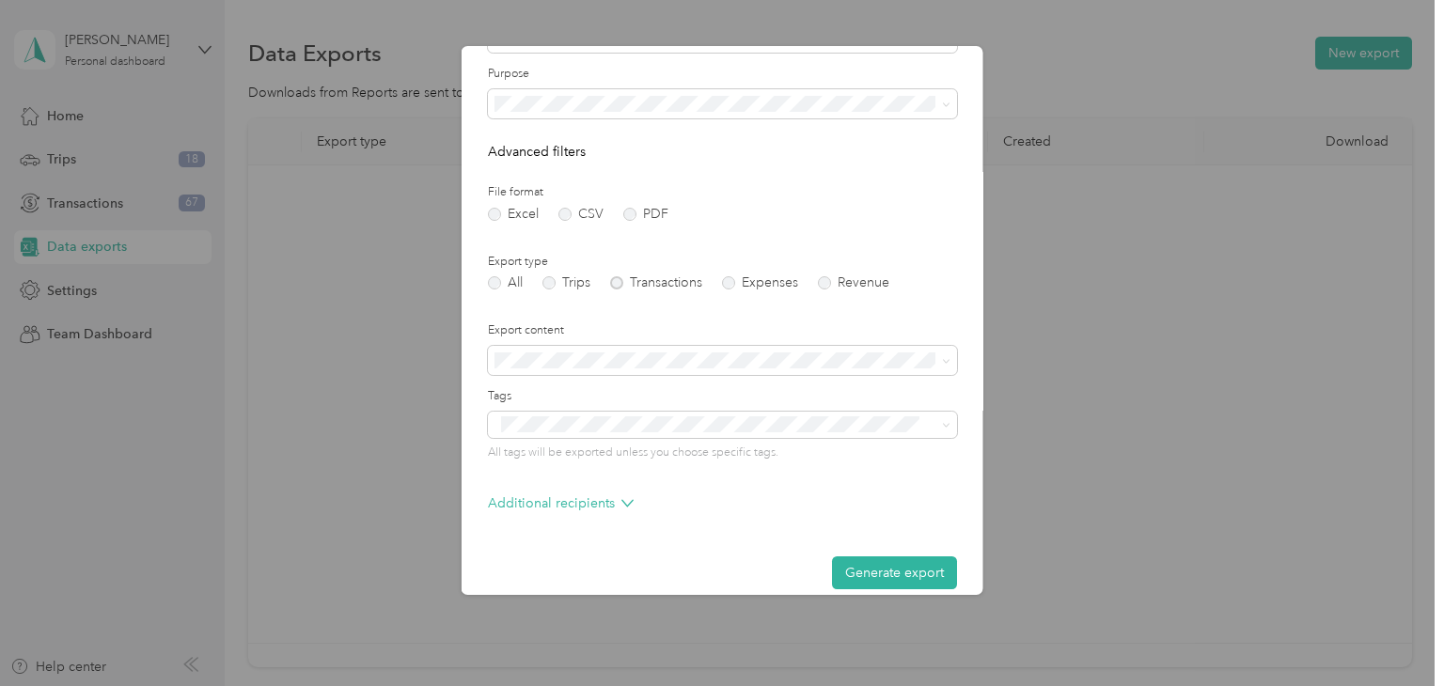
scroll to position [133, 0]
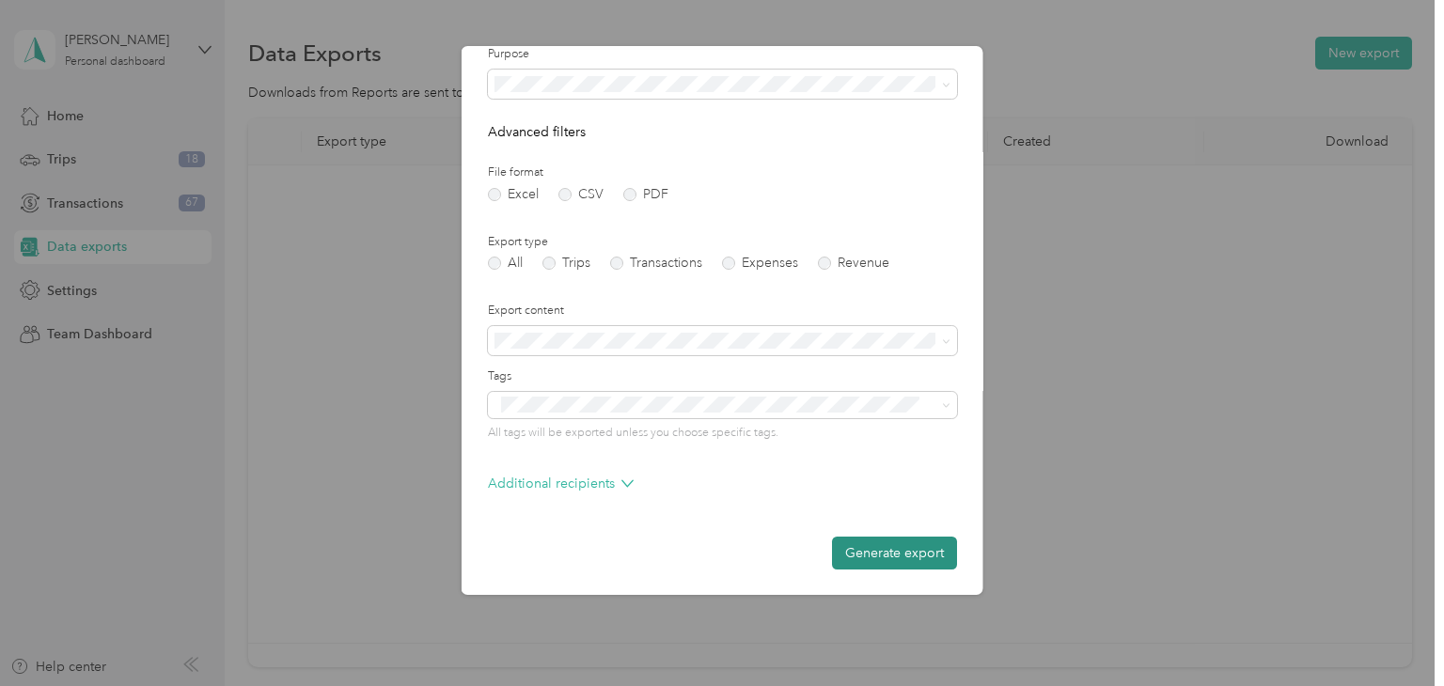
click at [921, 558] on button "Generate export" at bounding box center [894, 553] width 125 height 33
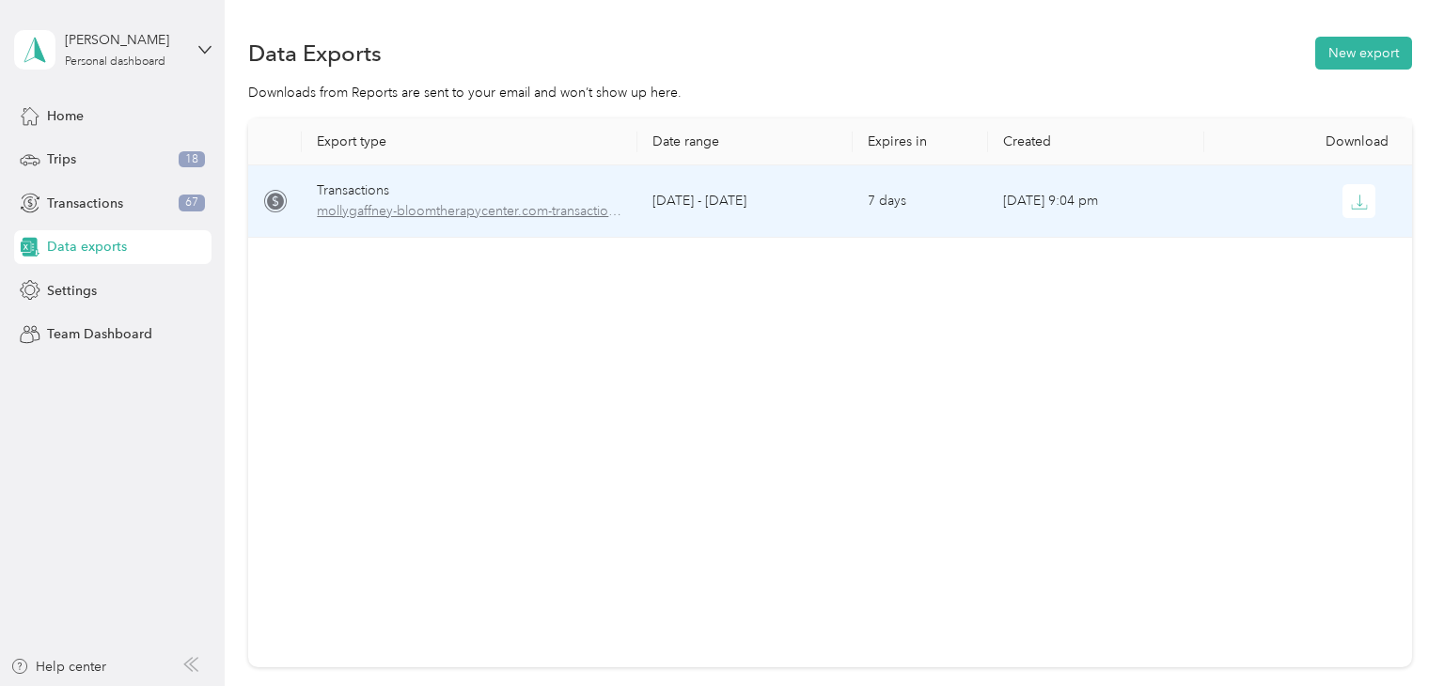
click at [539, 214] on span "mollygaffney-bloomtherapycenter.com-transactions-2025-01-01-2025-12-31.xlsx" at bounding box center [469, 211] width 305 height 21
click at [1358, 211] on button "button" at bounding box center [1359, 201] width 34 height 34
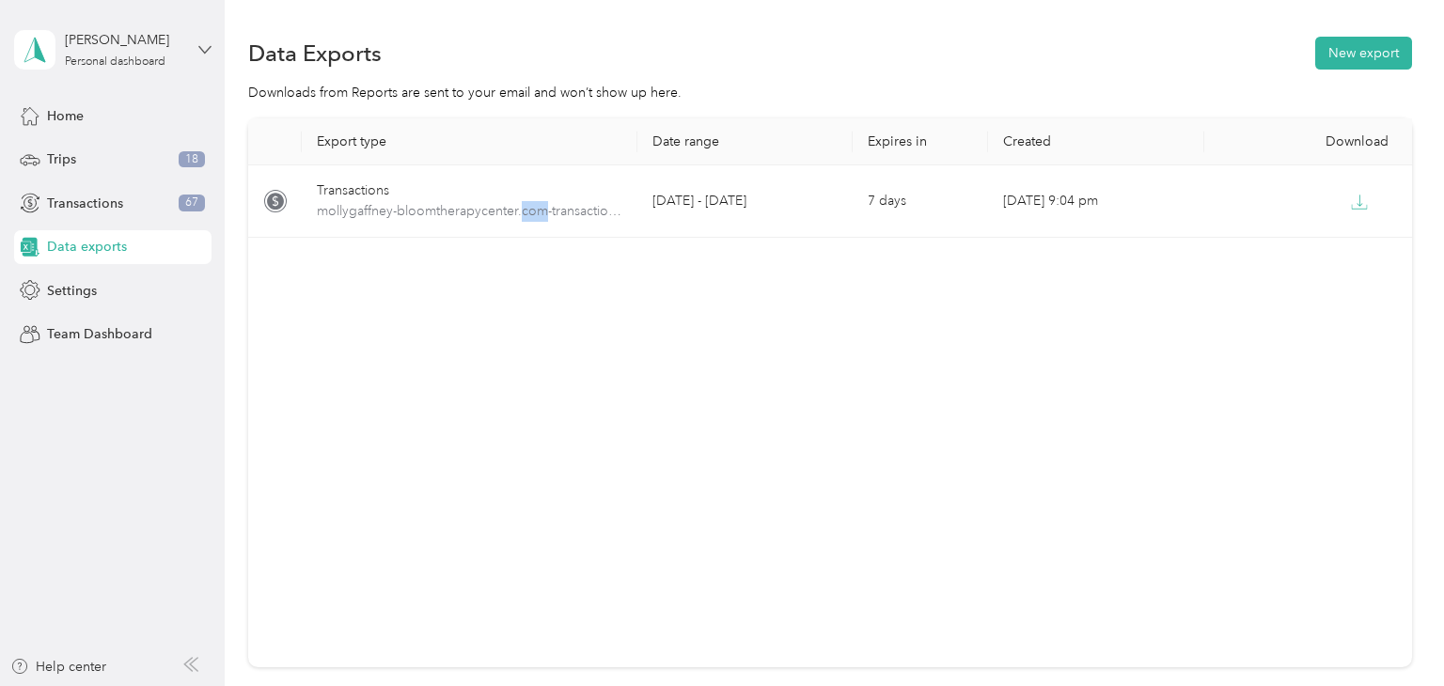
click at [204, 44] on icon at bounding box center [204, 49] width 13 height 13
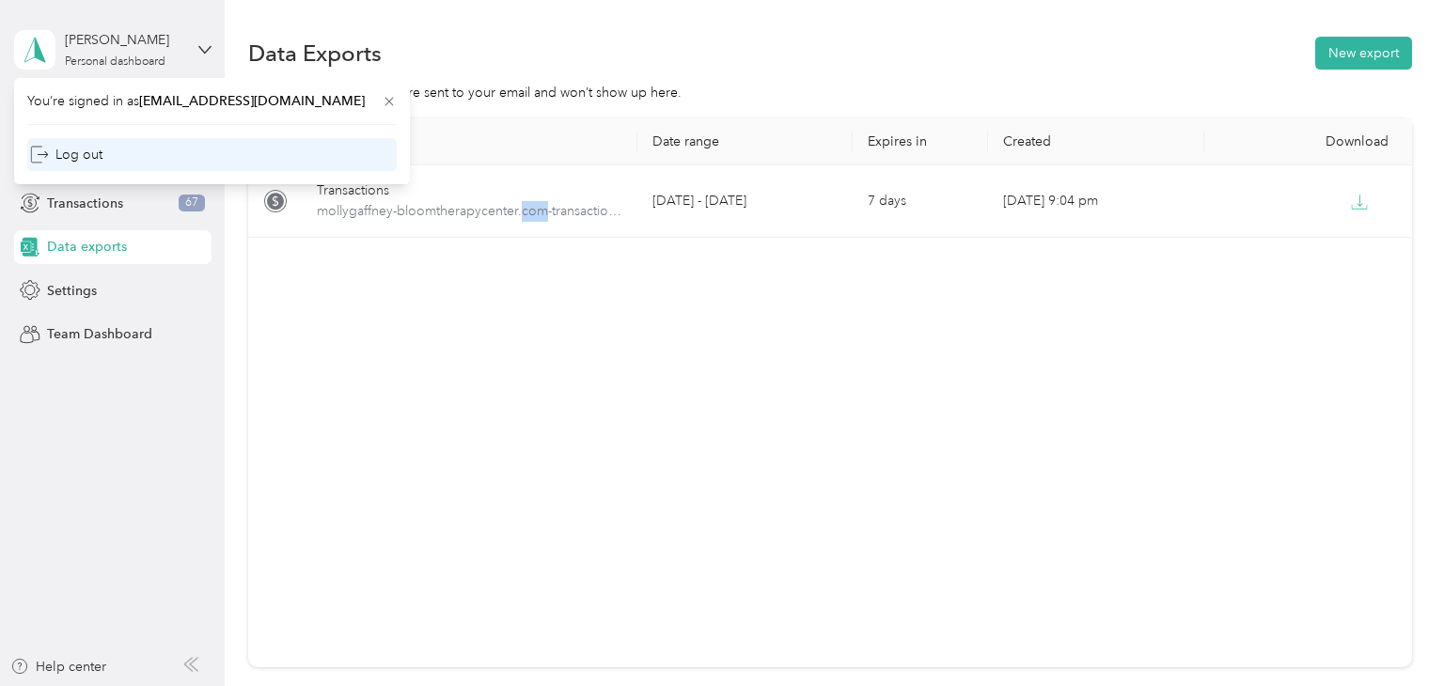
click at [155, 161] on div "Log out" at bounding box center [211, 154] width 369 height 33
